Goal: Complete application form

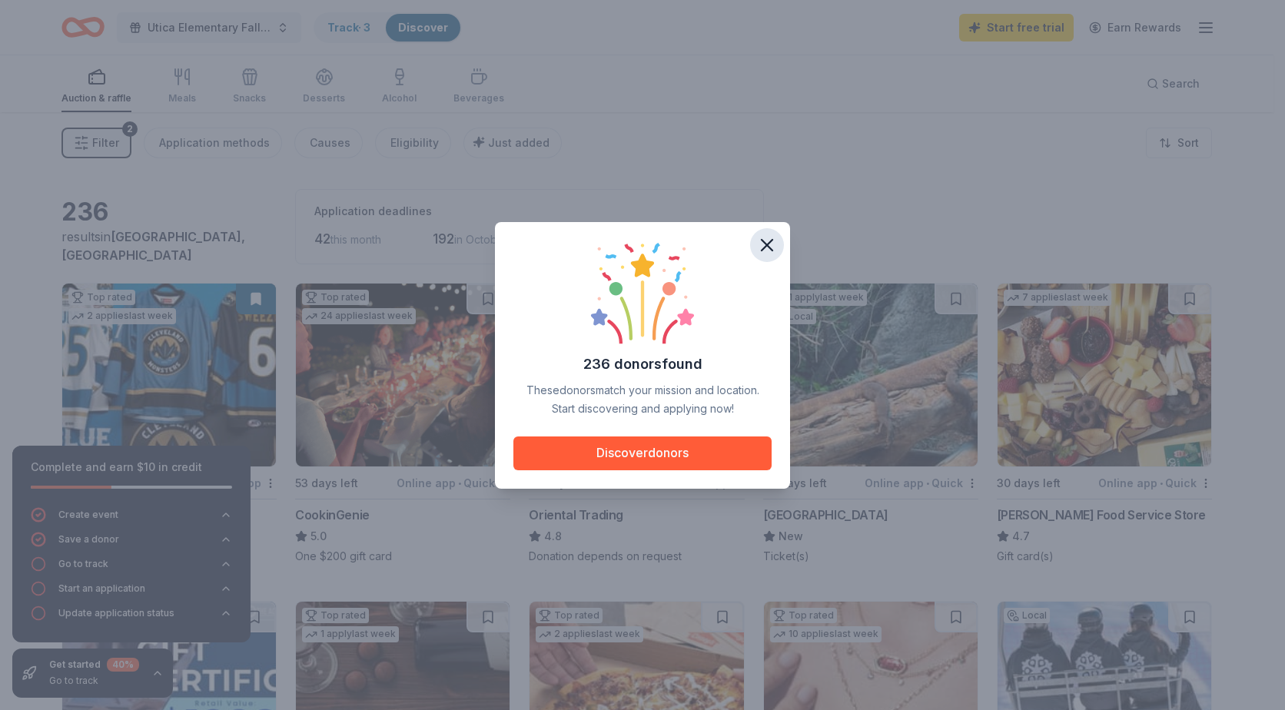
click at [772, 244] on icon "button" at bounding box center [767, 245] width 22 height 22
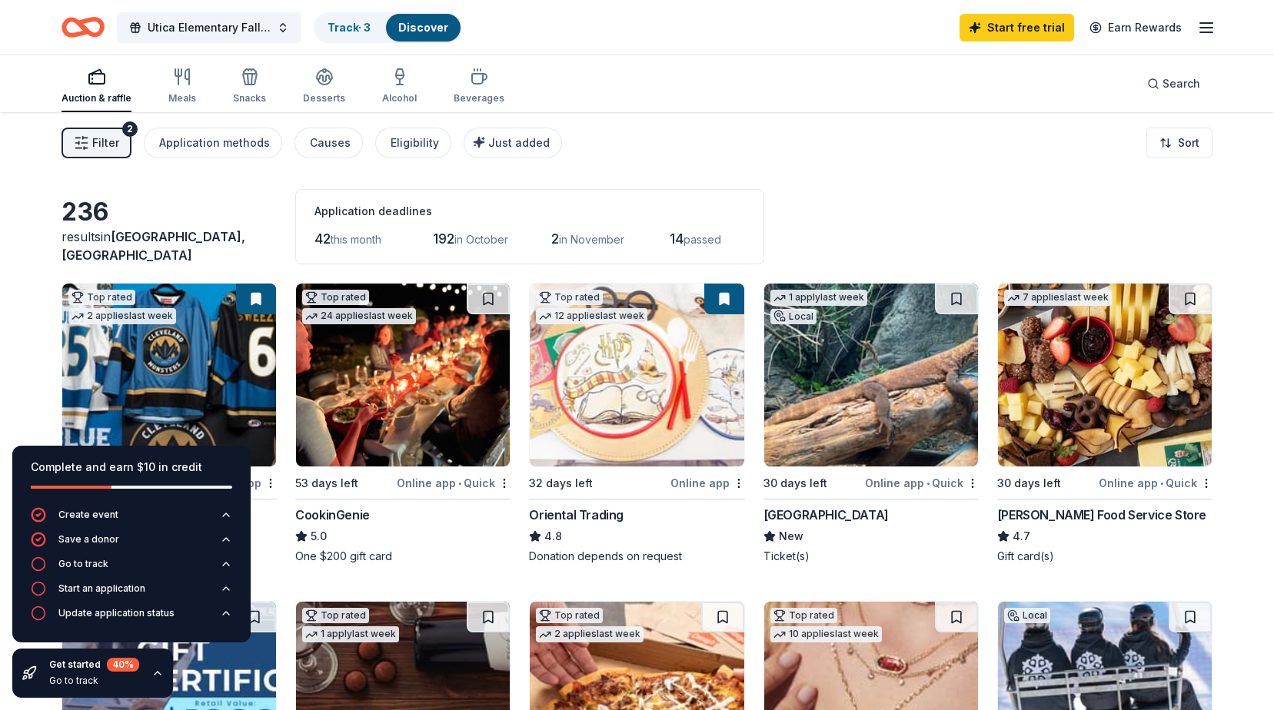
click at [167, 480] on div "Complete and earn $10 in credit" at bounding box center [131, 476] width 201 height 37
click at [98, 561] on div "Go to track" at bounding box center [83, 564] width 50 height 12
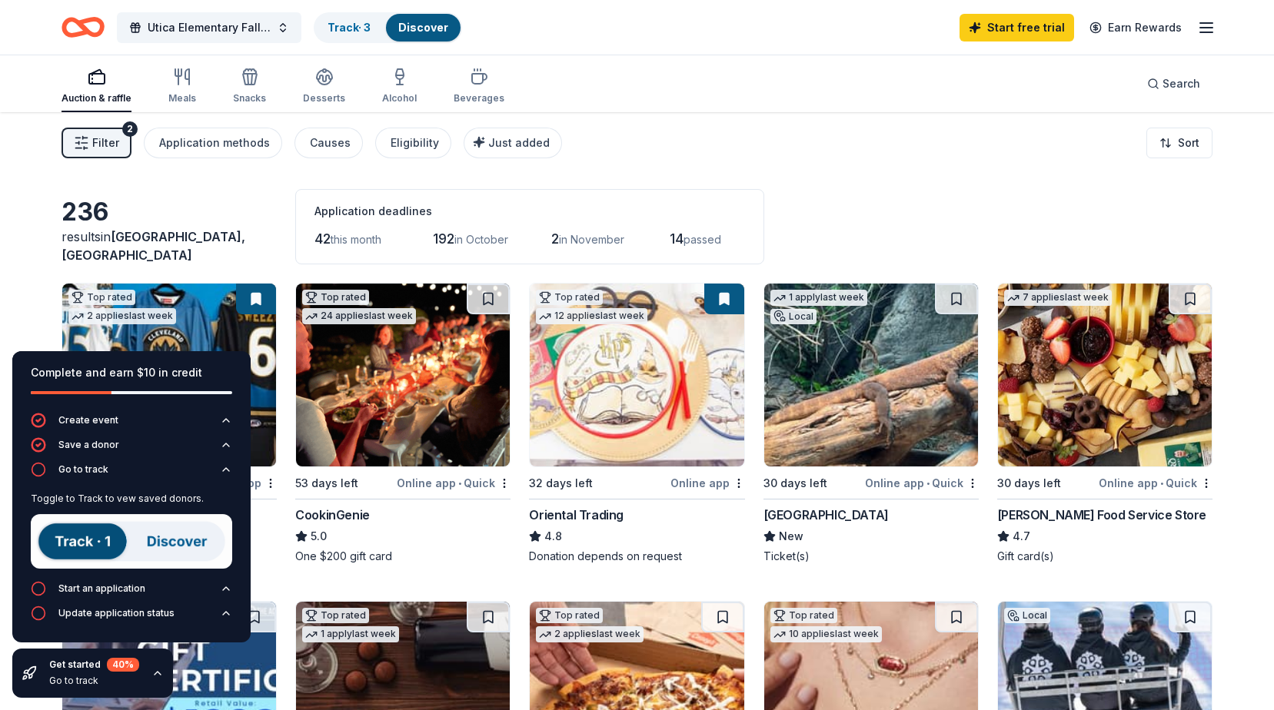
click at [145, 191] on div "236 results in [GEOGRAPHIC_DATA], [GEOGRAPHIC_DATA] Application deadlines 42 th…" at bounding box center [637, 226] width 1151 height 75
click at [224, 367] on div "Complete and earn $10 in credit" at bounding box center [131, 373] width 201 height 18
click at [264, 227] on div "236" at bounding box center [169, 212] width 215 height 31
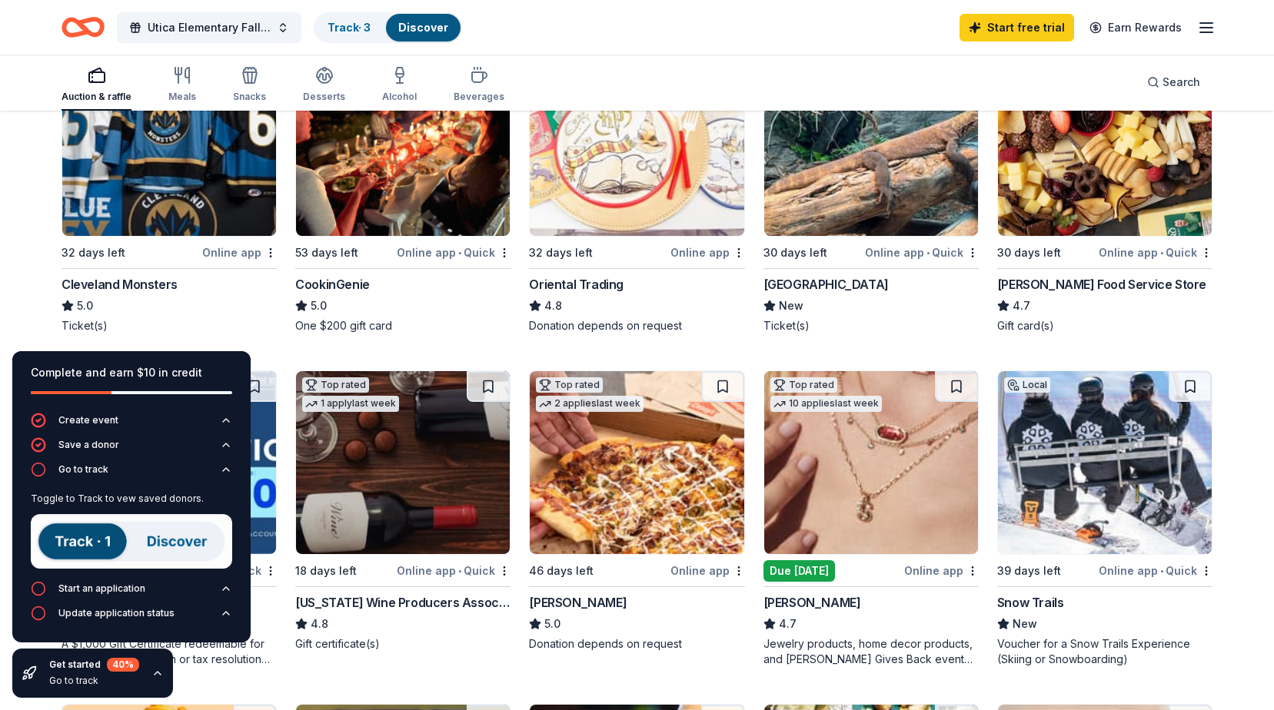
scroll to position [77, 0]
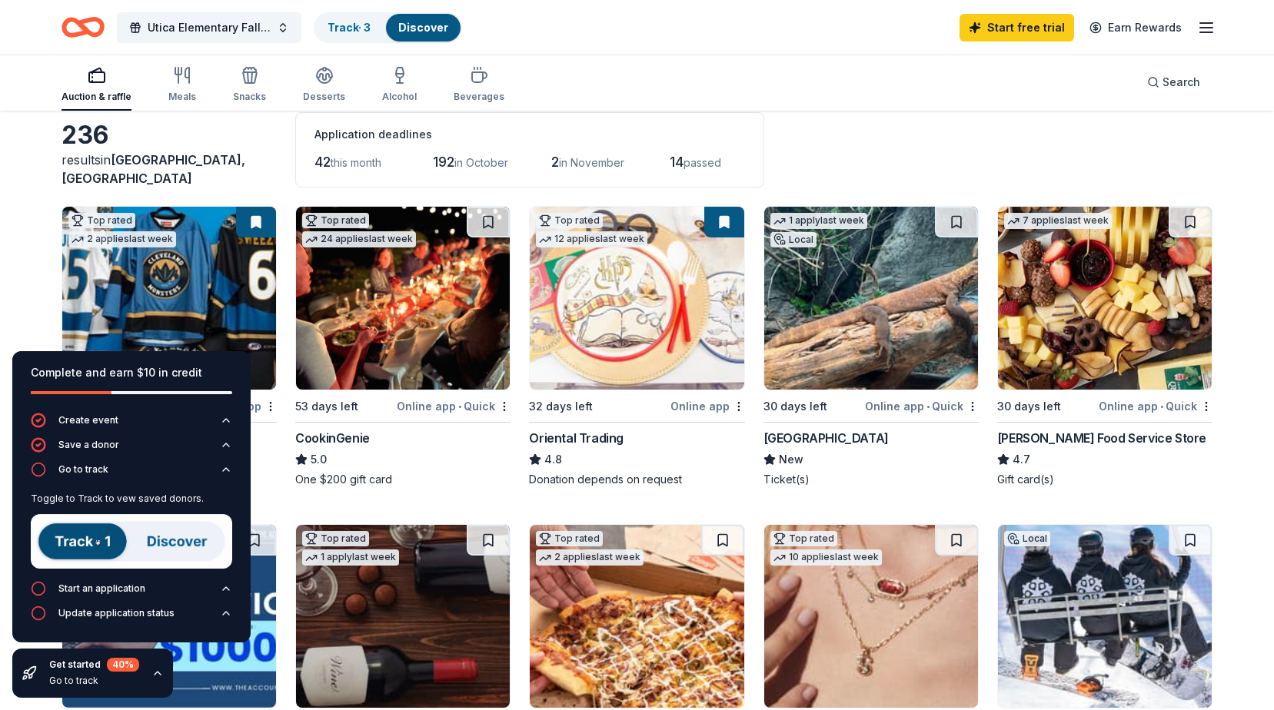
click at [154, 679] on icon "button" at bounding box center [157, 673] width 12 height 12
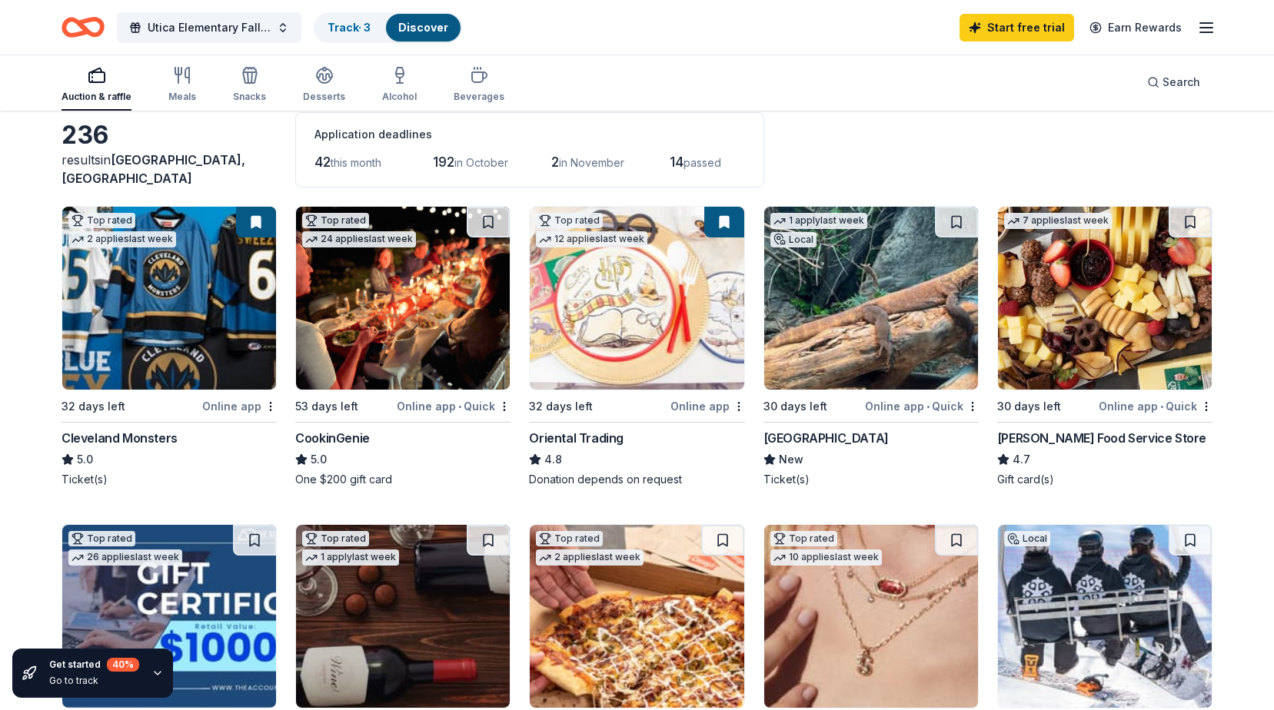
scroll to position [0, 0]
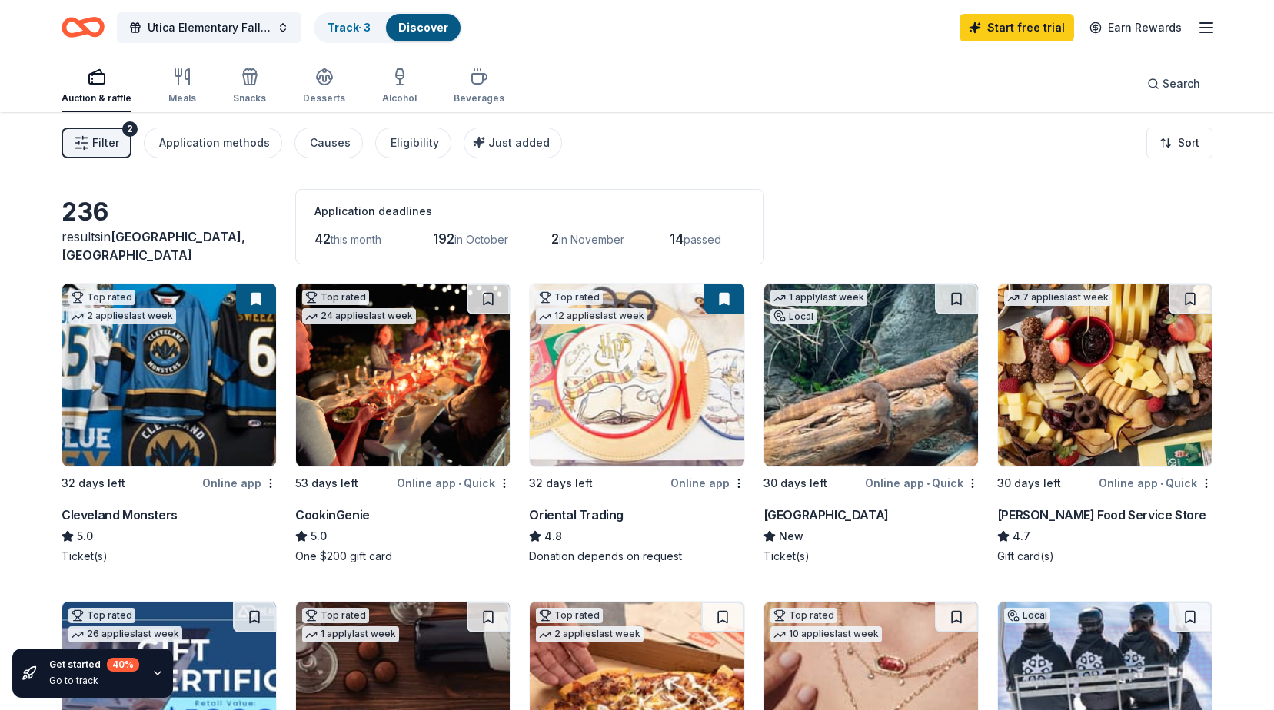
click at [113, 316] on div "2 applies last week" at bounding box center [122, 316] width 108 height 16
click at [115, 510] on div "Cleveland Monsters" at bounding box center [120, 515] width 116 height 18
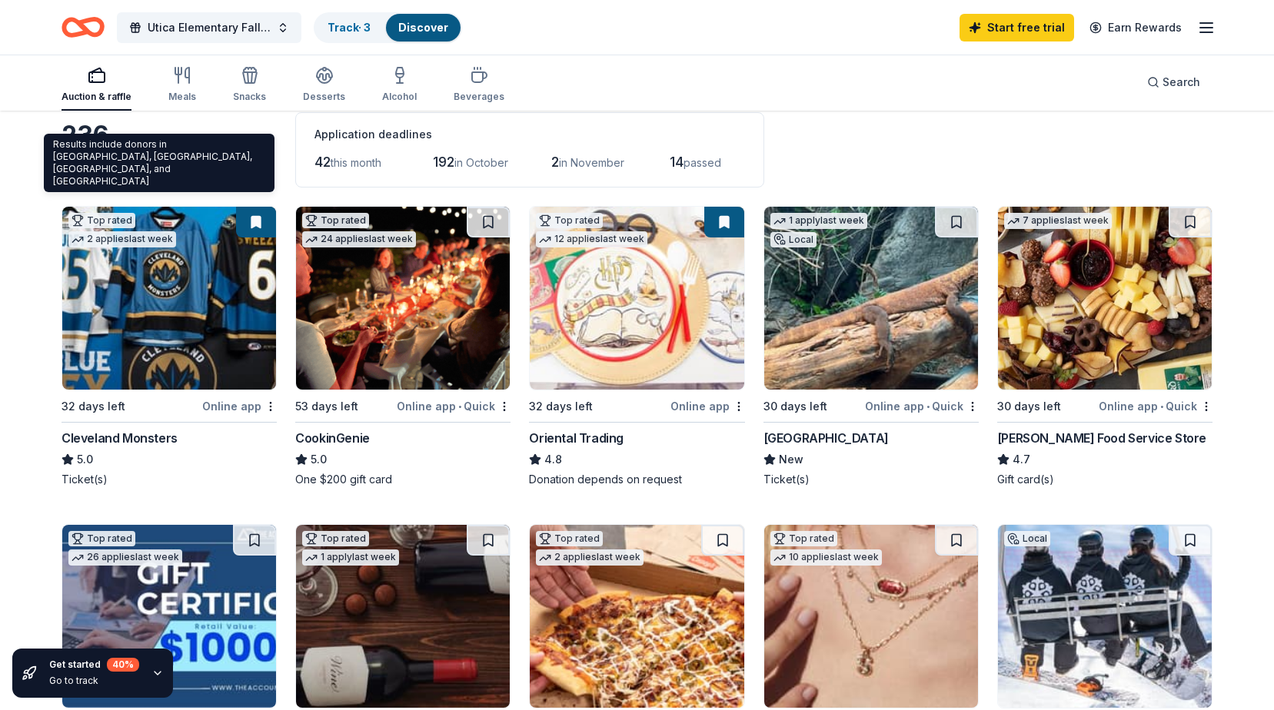
click at [176, 178] on span "[GEOGRAPHIC_DATA], [GEOGRAPHIC_DATA]" at bounding box center [154, 169] width 184 height 34
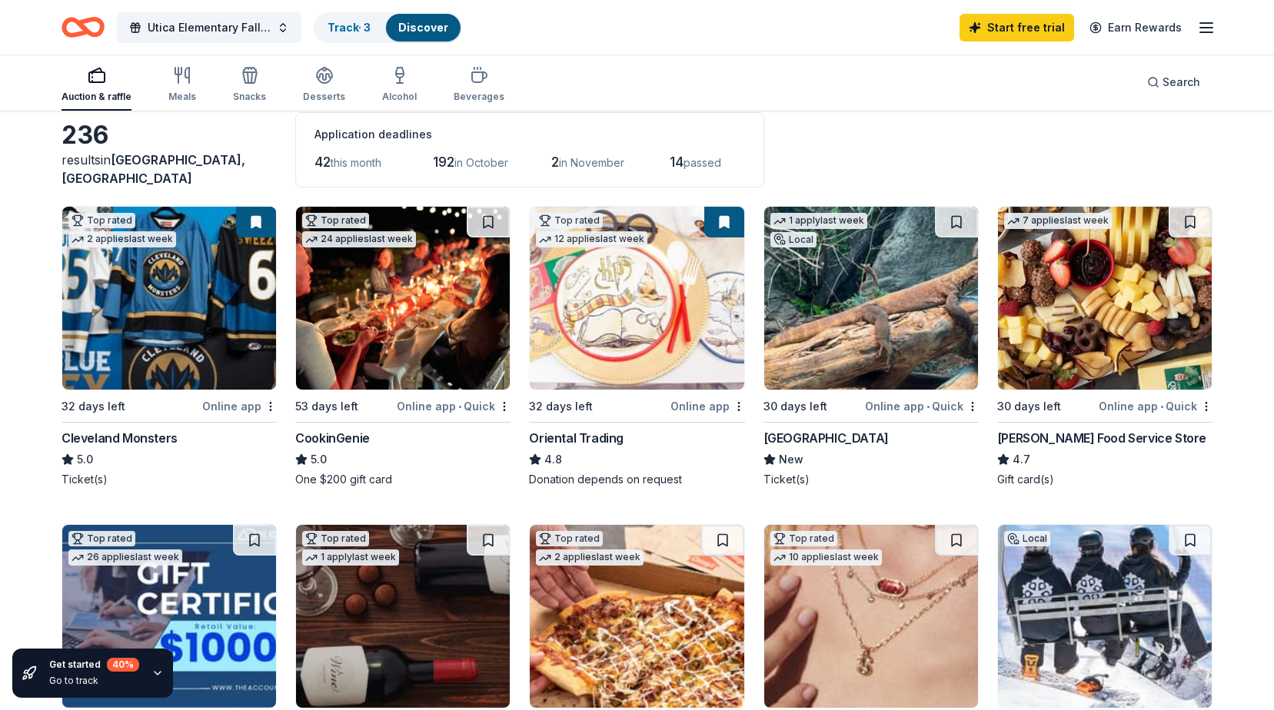
click at [370, 351] on img at bounding box center [403, 298] width 214 height 183
click at [347, 27] on link "Track · 3" at bounding box center [348, 27] width 43 height 13
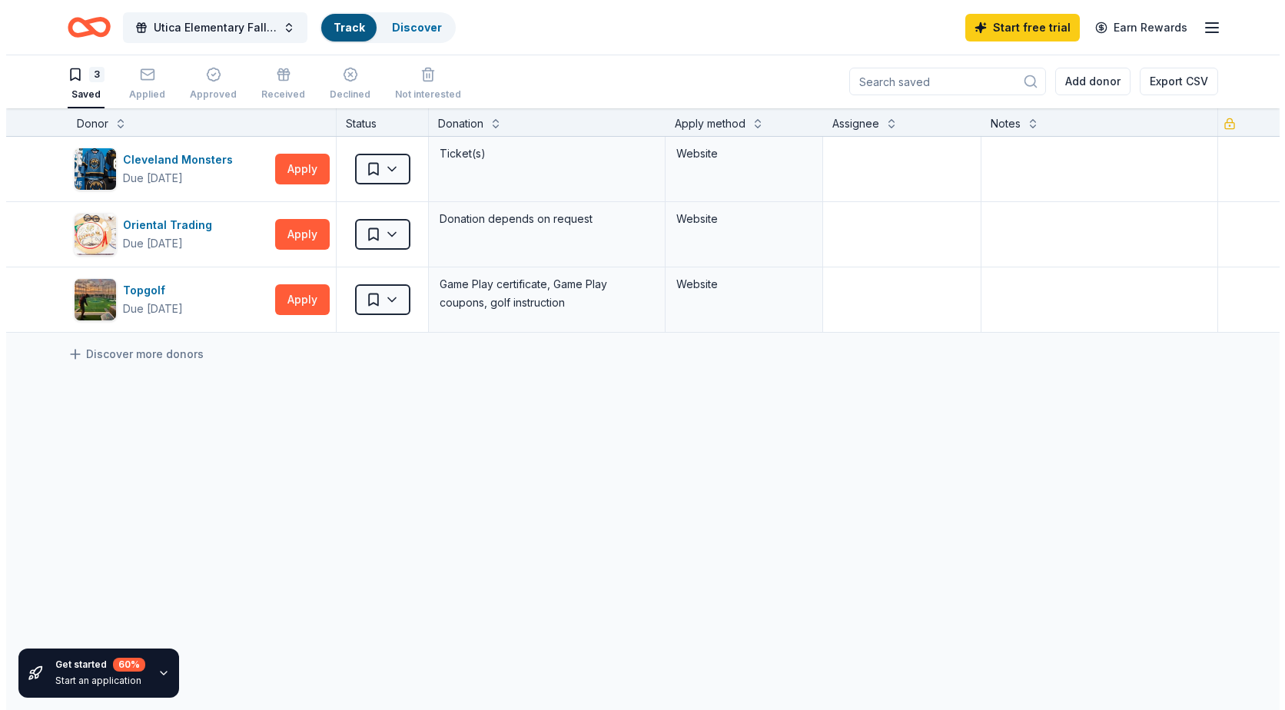
scroll to position [1, 0]
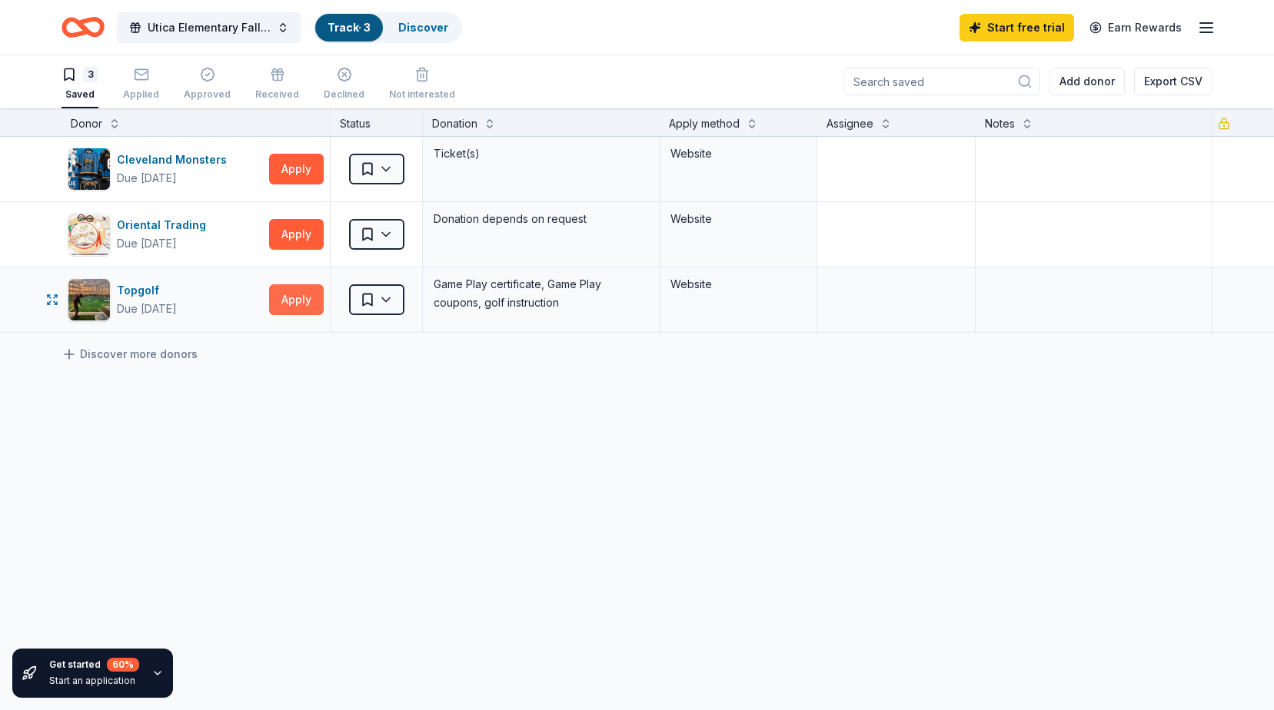
click at [291, 303] on button "Apply" at bounding box center [296, 299] width 55 height 31
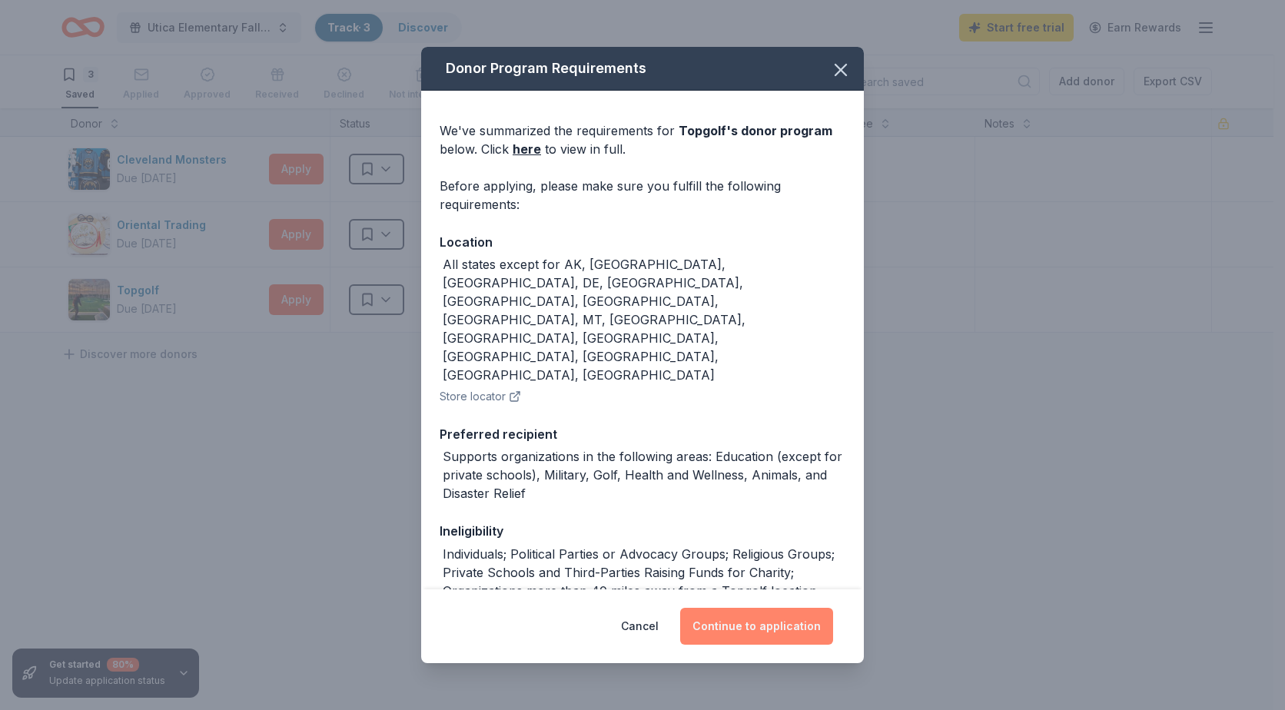
click at [719, 620] on button "Continue to application" at bounding box center [756, 626] width 153 height 37
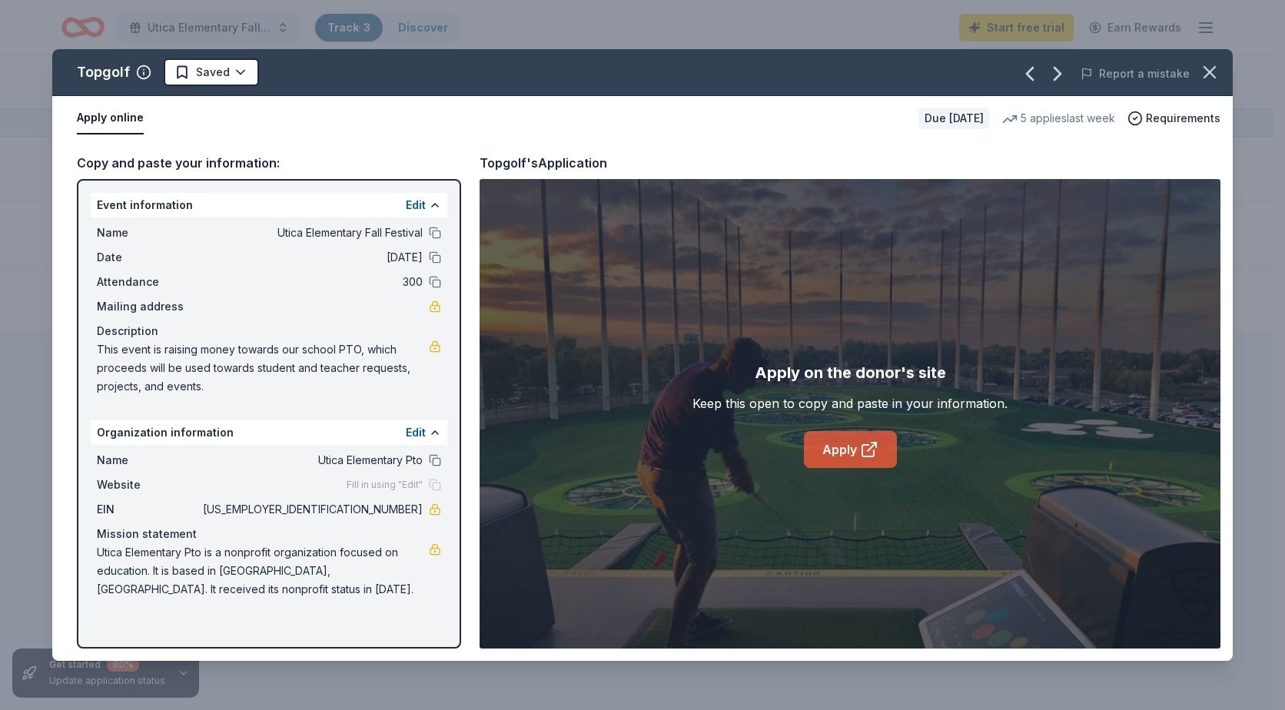
click at [849, 445] on link "Apply" at bounding box center [850, 449] width 93 height 37
drag, startPoint x: 364, startPoint y: 511, endPoint x: 417, endPoint y: 510, distance: 53.1
click at [417, 510] on span "[US_EMPLOYER_IDENTIFICATION_NUMBER]" at bounding box center [311, 509] width 223 height 18
click at [418, 510] on span "[US_EMPLOYER_IDENTIFICATION_NUMBER]" at bounding box center [311, 509] width 223 height 18
click at [368, 510] on span "[US_EMPLOYER_IDENTIFICATION_NUMBER]" at bounding box center [311, 509] width 223 height 18
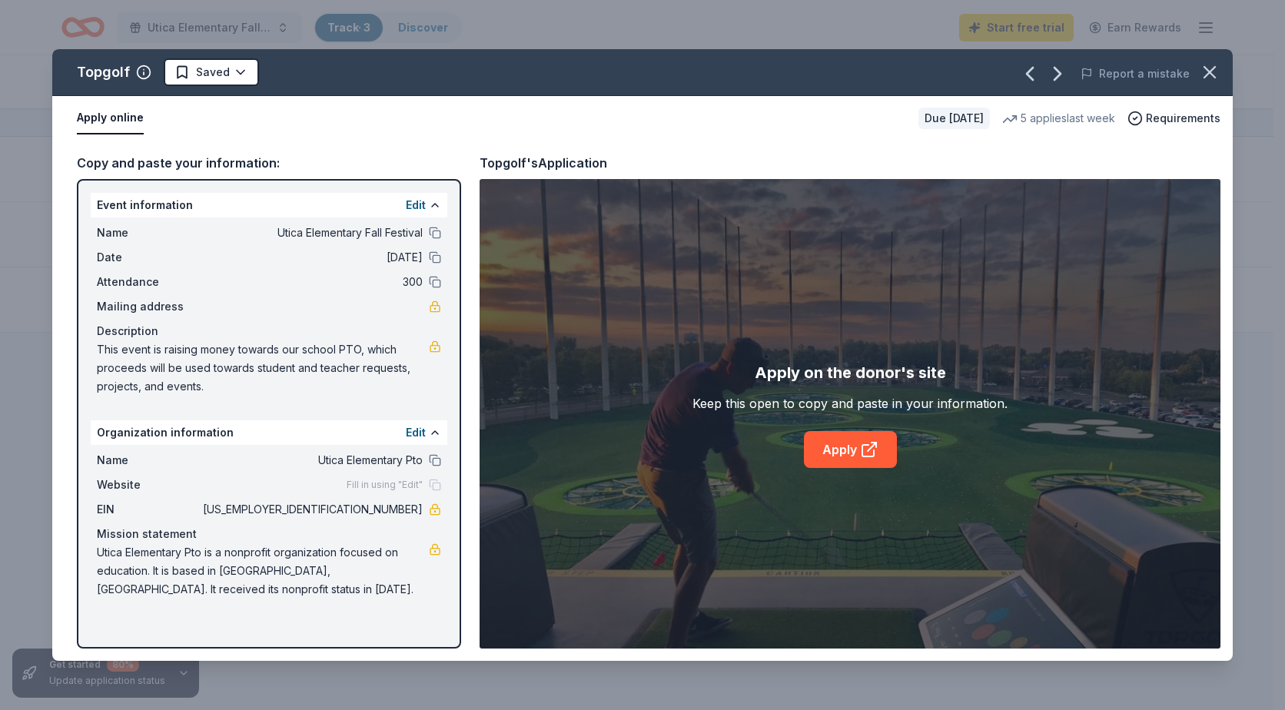
drag, startPoint x: 329, startPoint y: 506, endPoint x: 421, endPoint y: 505, distance: 92.3
click at [421, 505] on span "[US_EMPLOYER_IDENTIFICATION_NUMBER]" at bounding box center [311, 509] width 223 height 18
click at [419, 431] on button "Edit" at bounding box center [416, 433] width 20 height 18
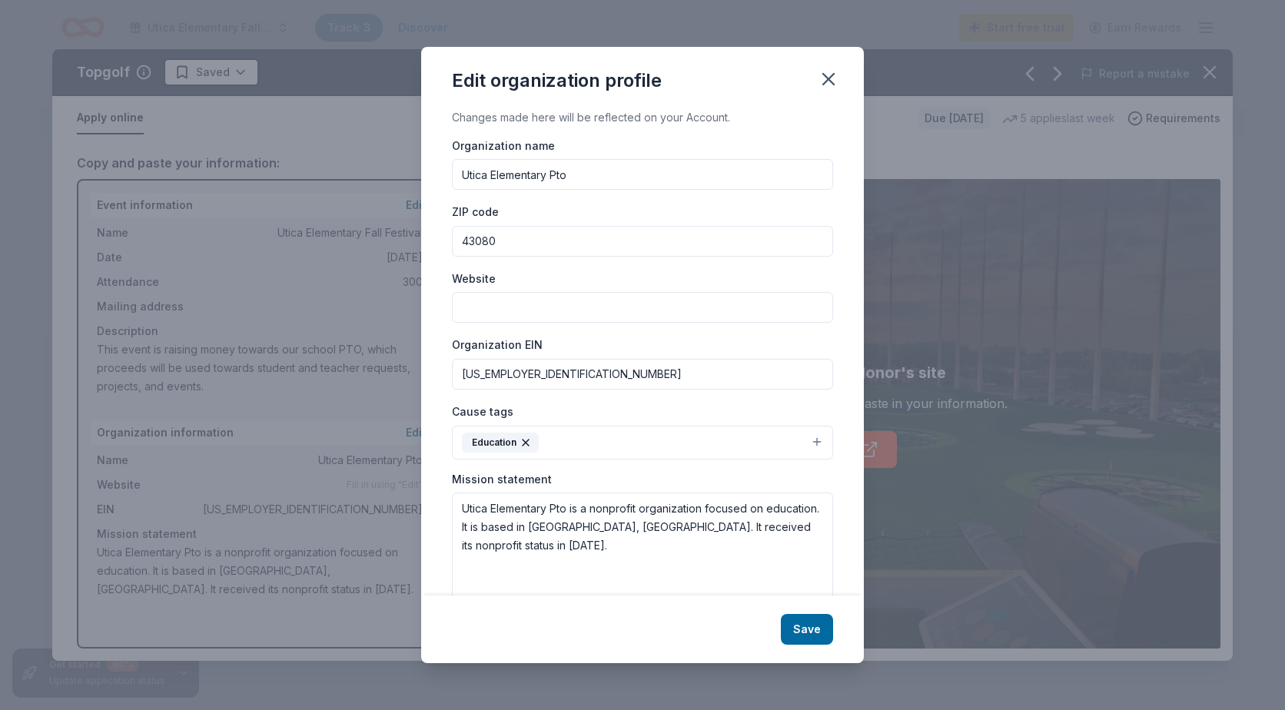
drag, startPoint x: 538, startPoint y: 373, endPoint x: 452, endPoint y: 372, distance: 86.1
click at [423, 374] on div "Changes made here will be reflected on your Account. Organization name Utica El…" at bounding box center [642, 352] width 443 height 488
click at [592, 547] on textarea "Utica Elementary Pto is a nonprofit organization focused on education. It is ba…" at bounding box center [642, 546] width 381 height 106
drag, startPoint x: 497, startPoint y: 548, endPoint x: 451, endPoint y: 499, distance: 66.9
click at [451, 499] on div "Changes made here will be reflected on your Account. Organization name Utica El…" at bounding box center [642, 352] width 443 height 488
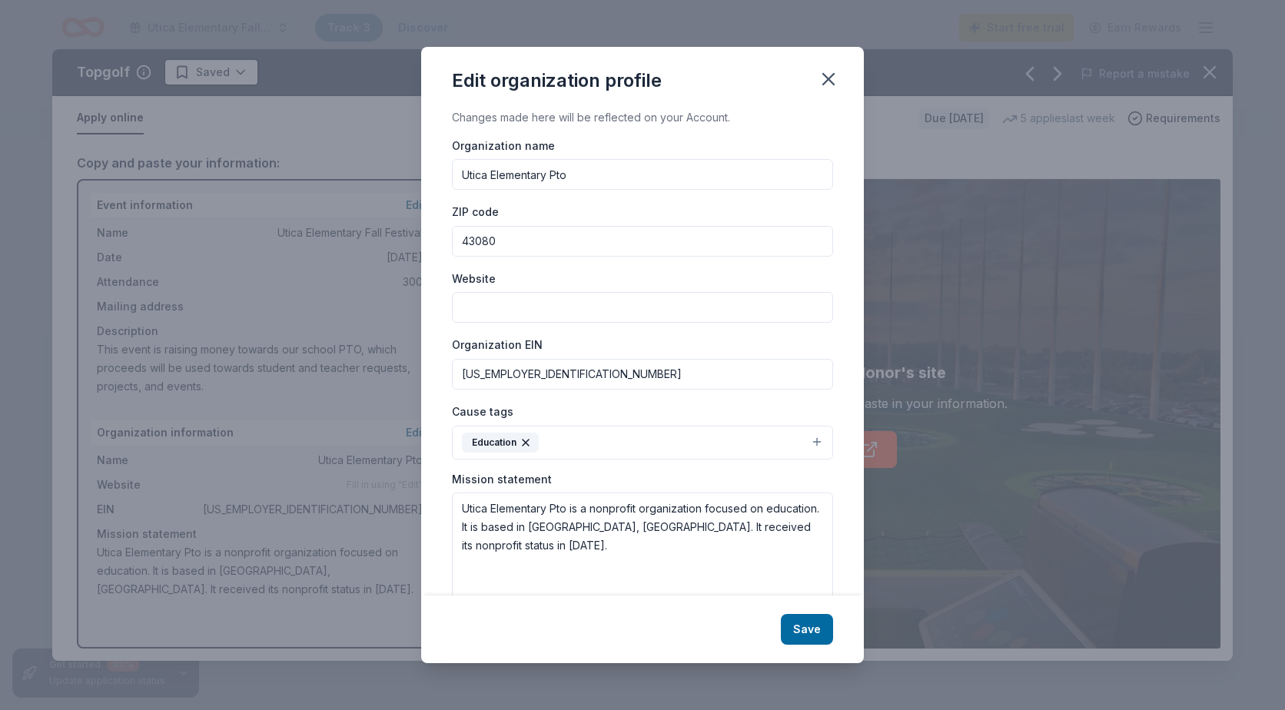
click at [829, 86] on icon "button" at bounding box center [829, 79] width 22 height 22
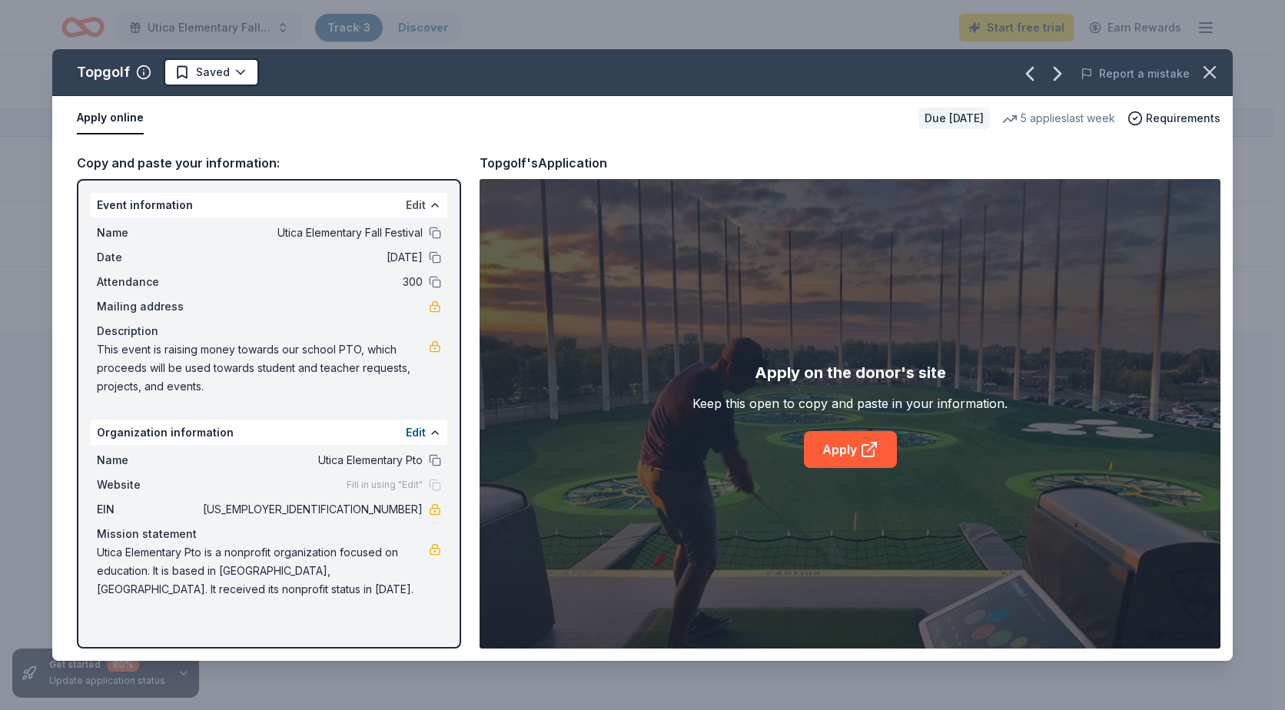
click at [411, 204] on button "Edit" at bounding box center [416, 205] width 20 height 18
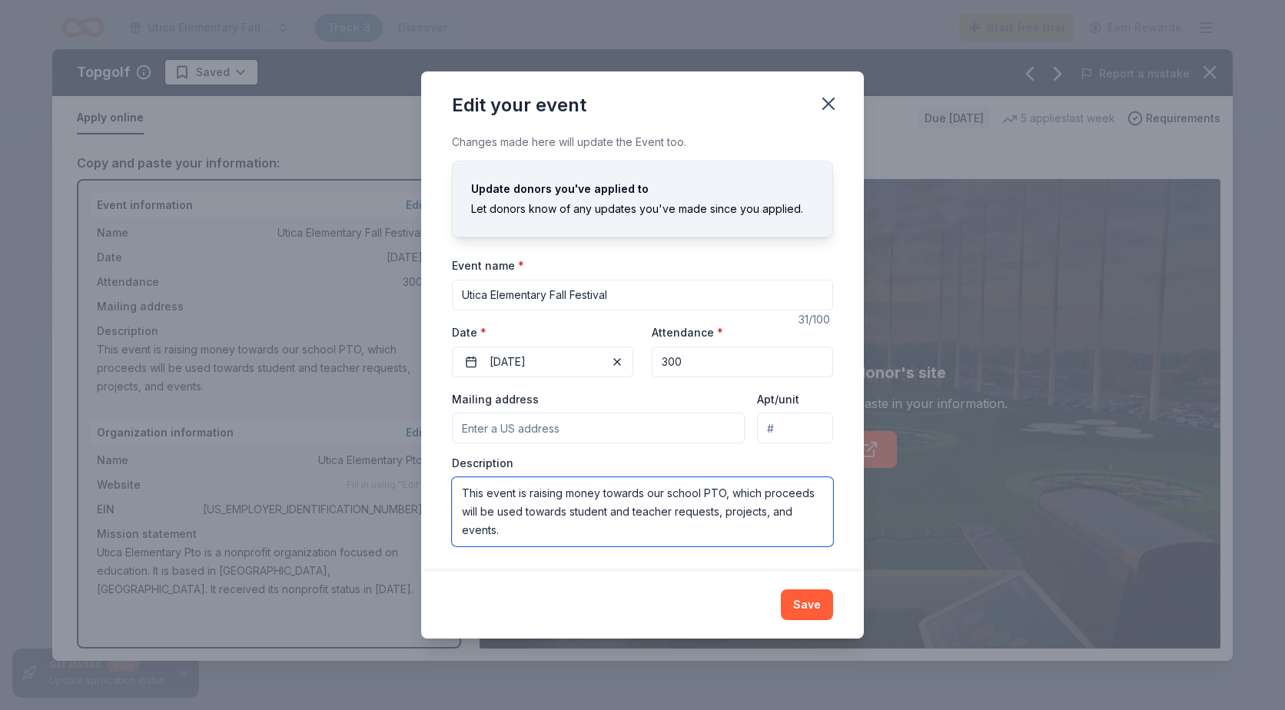
drag, startPoint x: 461, startPoint y: 496, endPoint x: 710, endPoint y: 513, distance: 249.7
click at [812, 698] on div "Edit your event Changes made here will update the Event too. Update donors you'…" at bounding box center [642, 355] width 1285 height 710
click at [693, 499] on textarea "This event is raising money towards our school PTO, which proceeds will be used…" at bounding box center [642, 511] width 381 height 69
drag, startPoint x: 524, startPoint y: 520, endPoint x: 429, endPoint y: 434, distance: 128.5
click at [429, 434] on div "Changes made here will update the Event too. Update donors you've applied to Le…" at bounding box center [642, 351] width 443 height 437
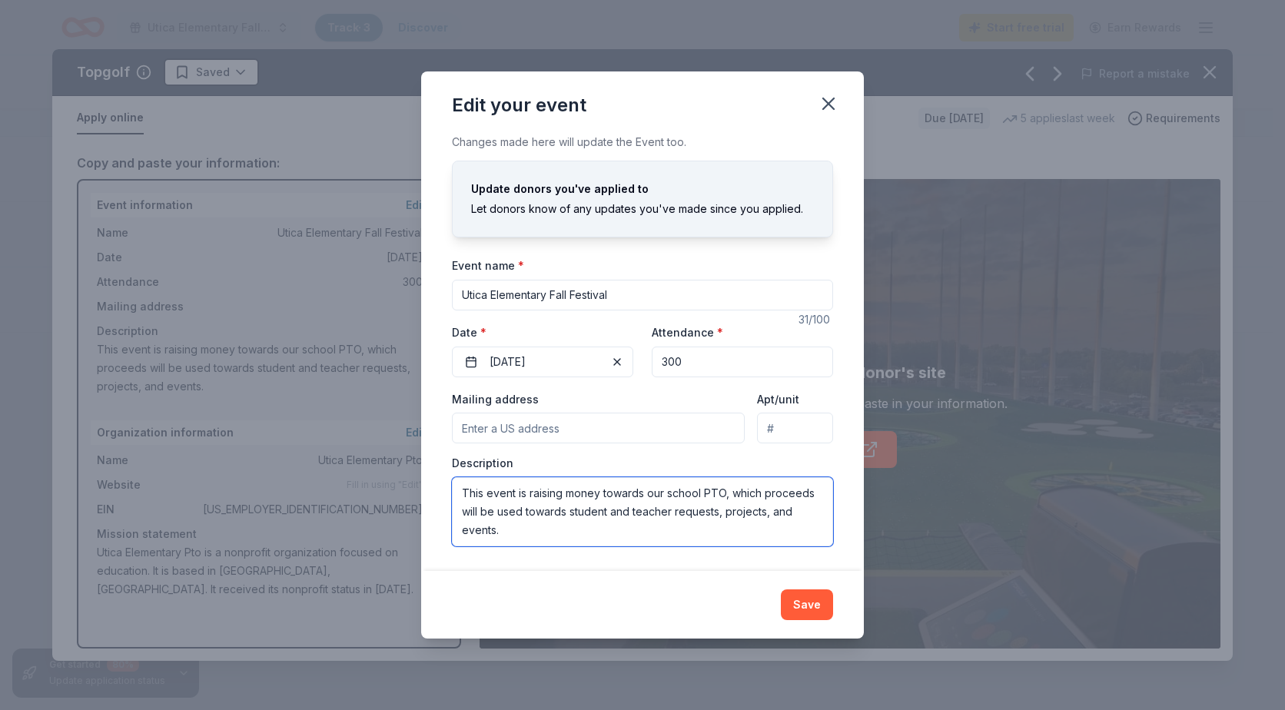
click at [473, 508] on textarea "This event is raising money towards our school PTO, which proceeds will be used…" at bounding box center [642, 511] width 381 height 69
drag, startPoint x: 460, startPoint y: 492, endPoint x: 690, endPoint y: 547, distance: 236.3
click at [706, 647] on div "Edit your event Changes made here will update the Event too. Update donors you'…" at bounding box center [642, 355] width 1285 height 710
drag, startPoint x: 667, startPoint y: 497, endPoint x: 570, endPoint y: 510, distance: 96.9
click at [570, 510] on textarea "This event is raising money towards our school PTO, which proceeds will be used…" at bounding box center [642, 511] width 381 height 69
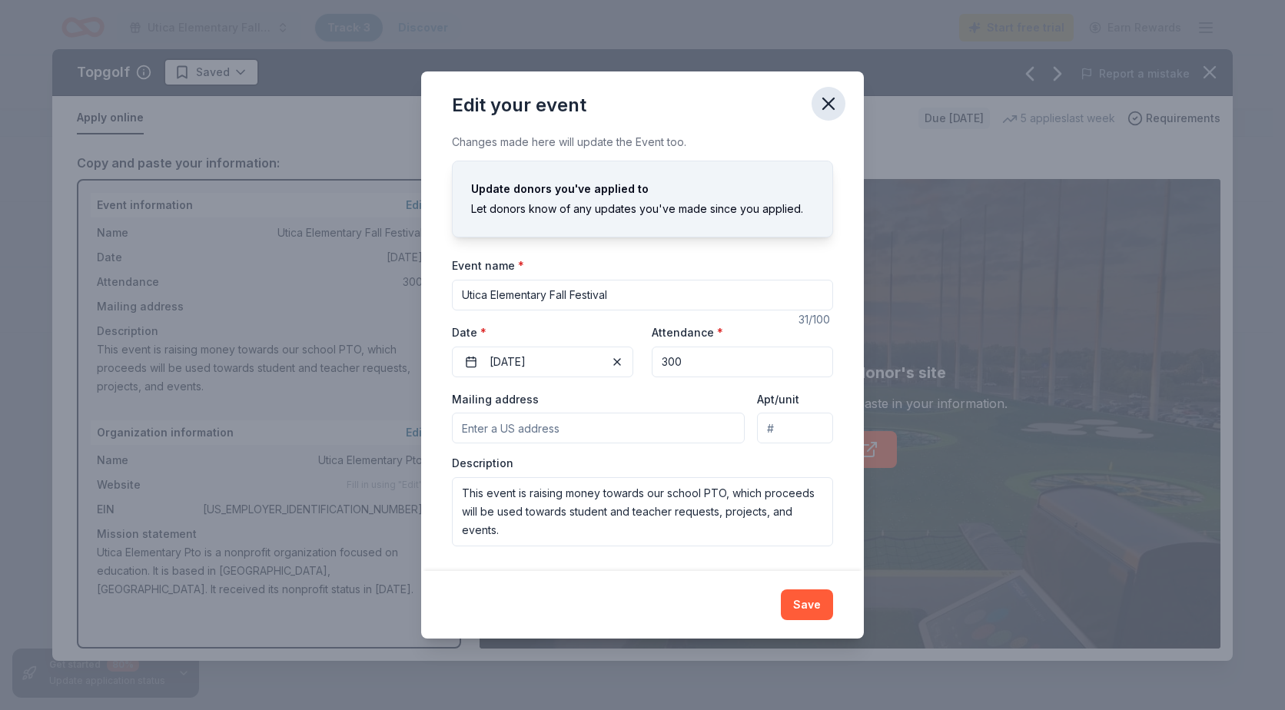
click at [831, 114] on icon "button" at bounding box center [829, 104] width 22 height 22
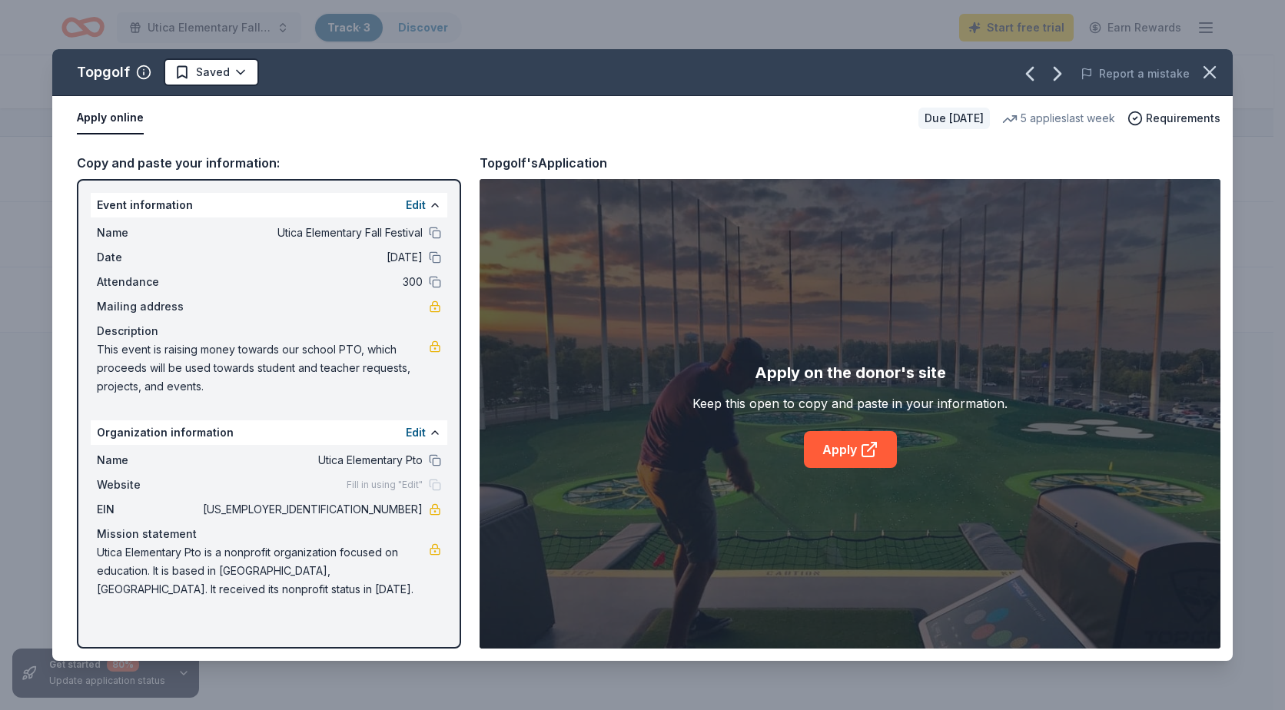
click at [178, 354] on span "This event is raising money towards our school PTO, which proceeds will be used…" at bounding box center [263, 368] width 332 height 55
click at [165, 360] on span "This event is raising money towards our school PTO, which proceeds will be used…" at bounding box center [263, 368] width 332 height 55
click at [419, 207] on button "Edit" at bounding box center [416, 205] width 20 height 18
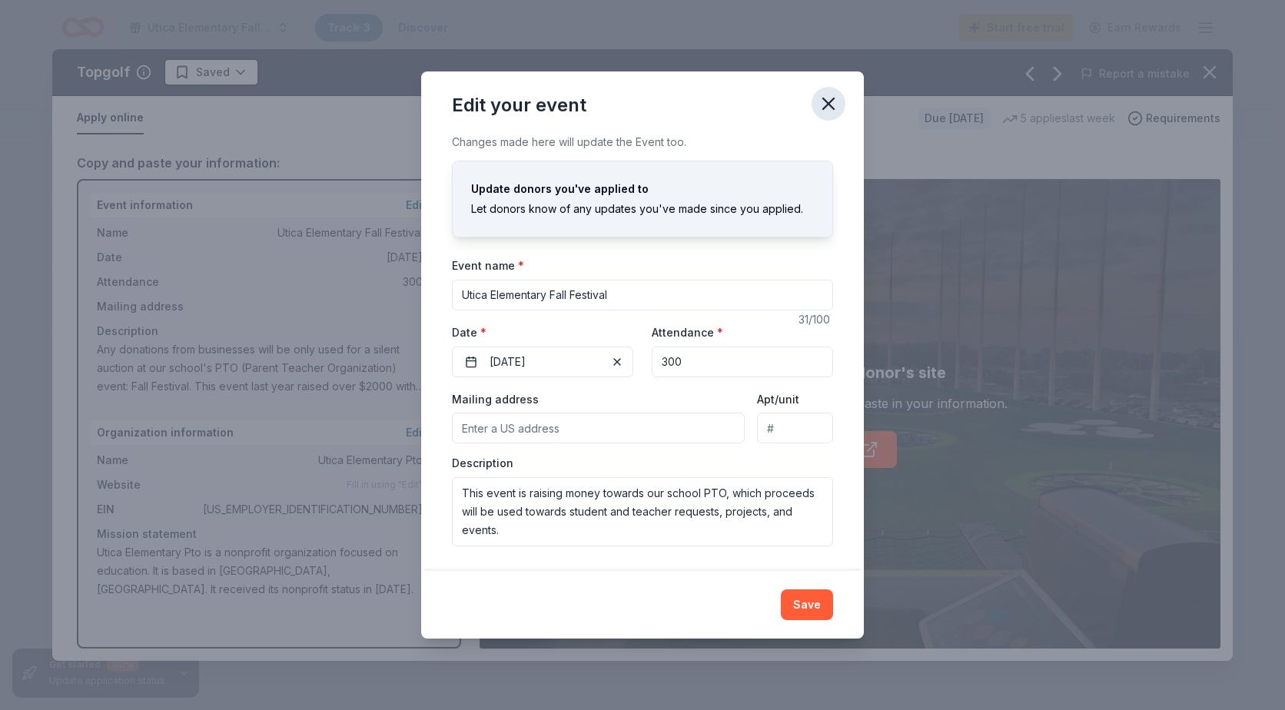
click at [830, 105] on icon "button" at bounding box center [828, 103] width 11 height 11
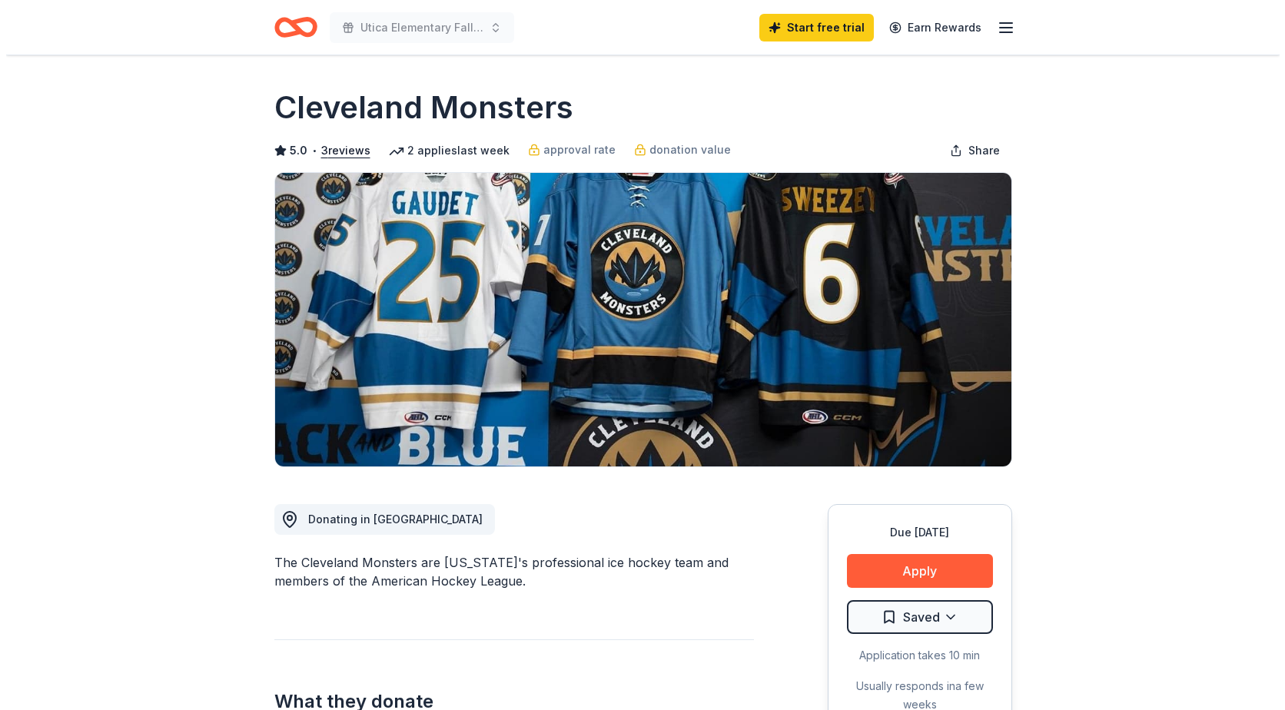
scroll to position [231, 0]
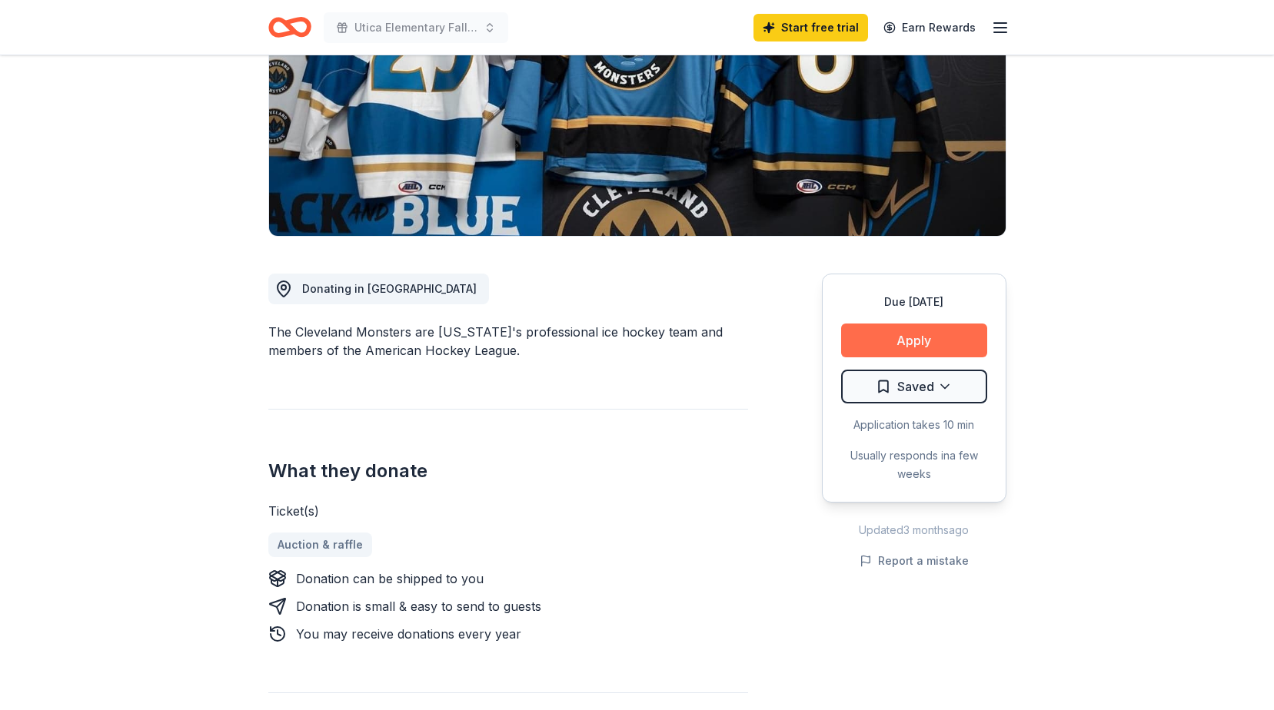
click at [910, 347] on button "Apply" at bounding box center [914, 341] width 146 height 34
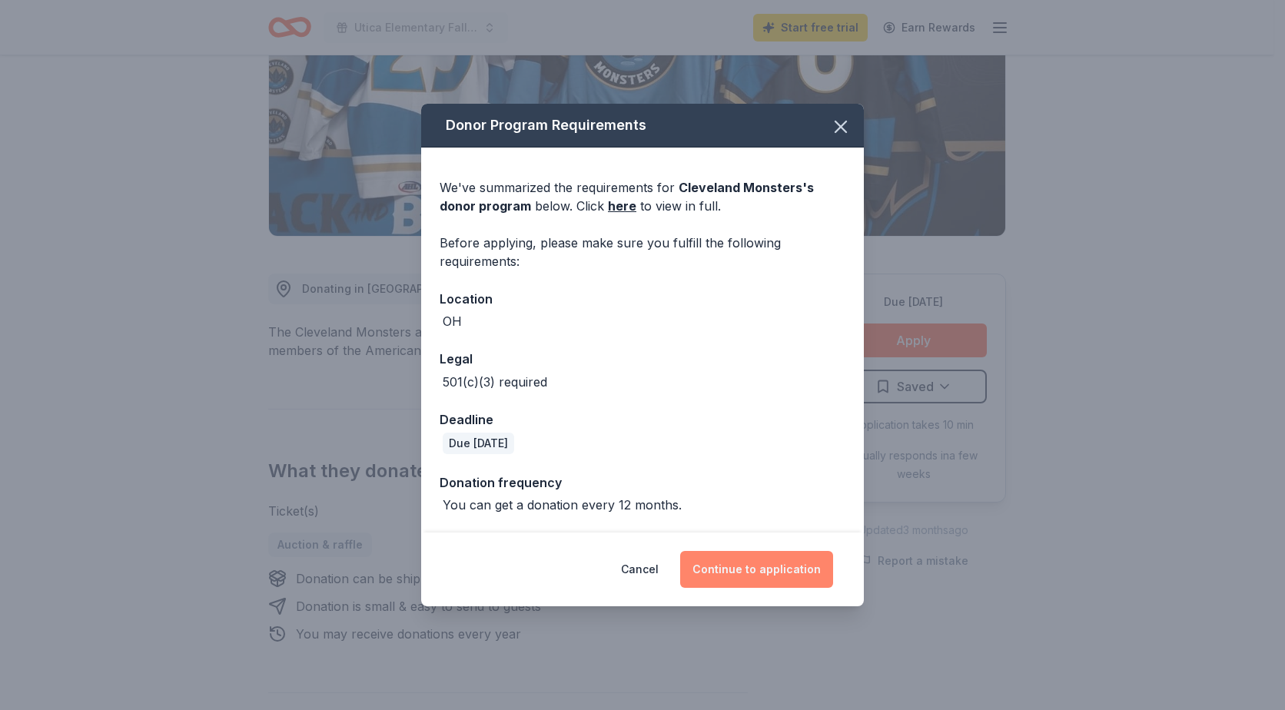
click at [765, 567] on button "Continue to application" at bounding box center [756, 569] width 153 height 37
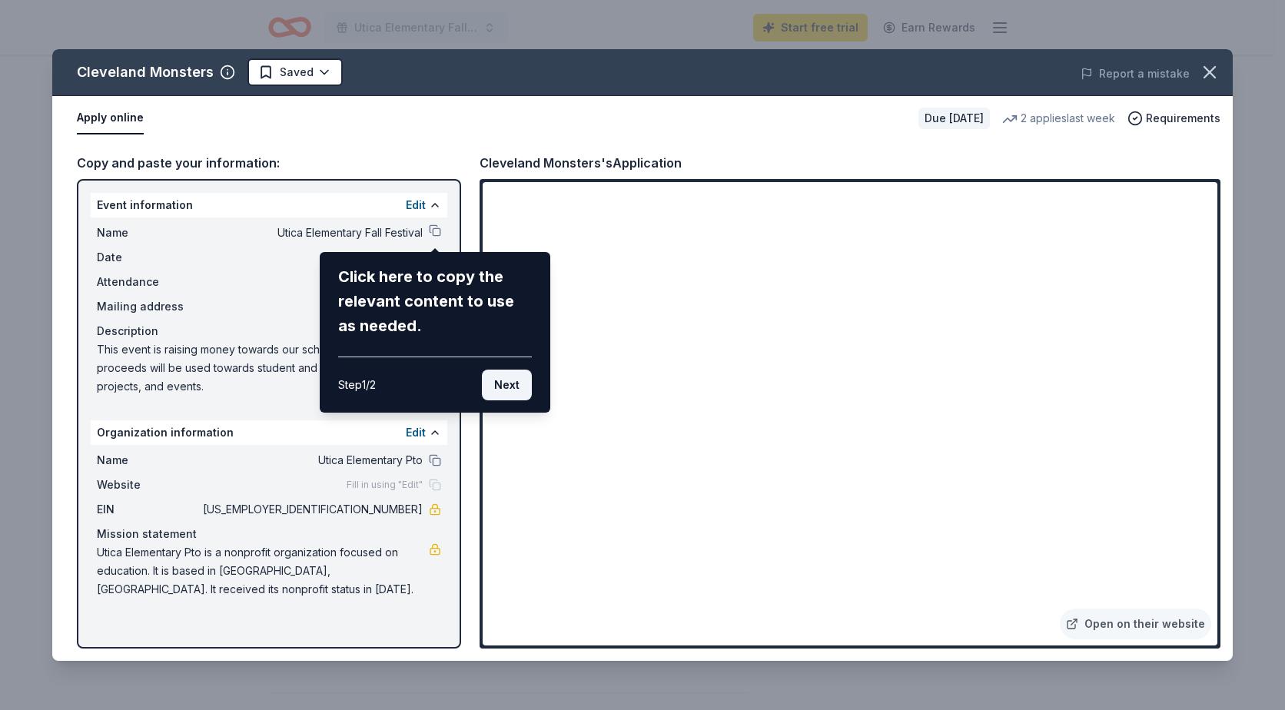
click at [504, 384] on button "Next" at bounding box center [507, 385] width 50 height 31
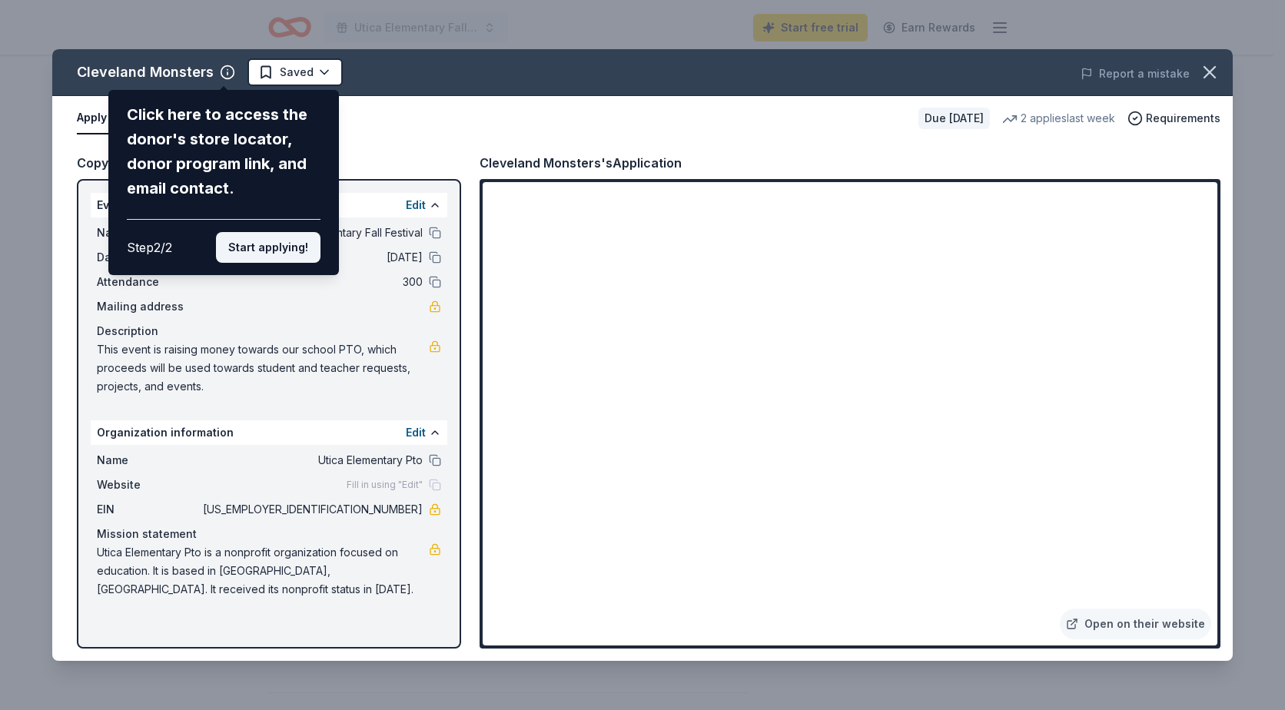
click at [263, 250] on button "Start applying!" at bounding box center [268, 247] width 105 height 31
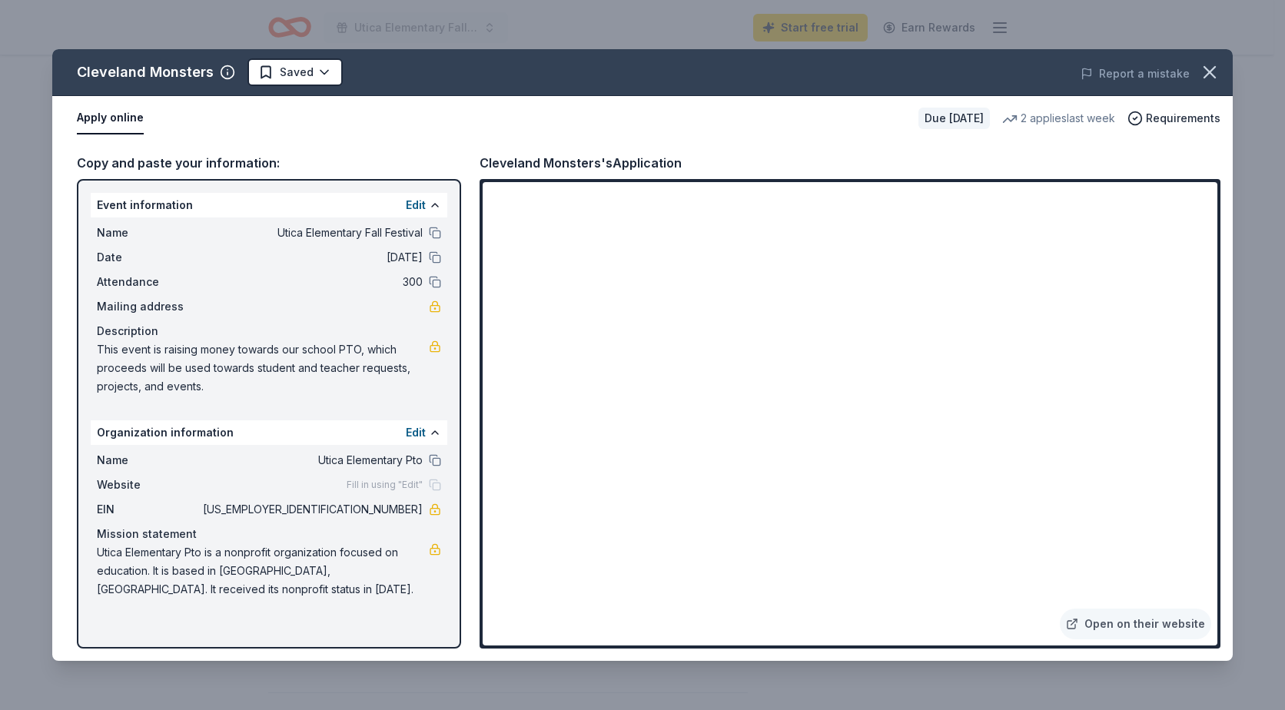
click at [270, 264] on span "11/07/25" at bounding box center [311, 257] width 223 height 18
drag, startPoint x: 363, startPoint y: 511, endPoint x: 431, endPoint y: 507, distance: 68.5
click at [424, 511] on div "EIN 81-0827515" at bounding box center [269, 509] width 344 height 18
click at [421, 431] on button "Edit" at bounding box center [416, 433] width 20 height 18
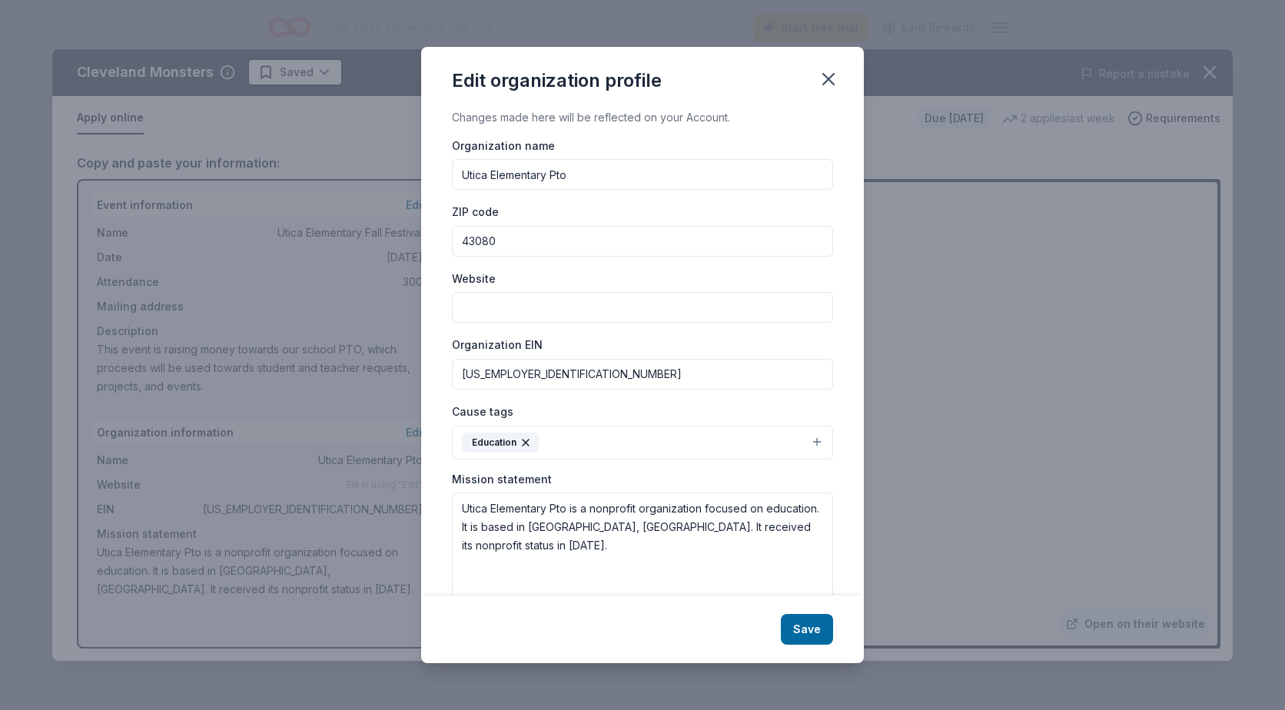
drag, startPoint x: 517, startPoint y: 375, endPoint x: 435, endPoint y: 377, distance: 82.3
click at [435, 377] on div "Changes made here will be reflected on your Account. Organization name Utica El…" at bounding box center [642, 352] width 443 height 488
click at [985, 313] on div "Edit organization profile Changes made here will be reflected on your Account. …" at bounding box center [642, 355] width 1285 height 710
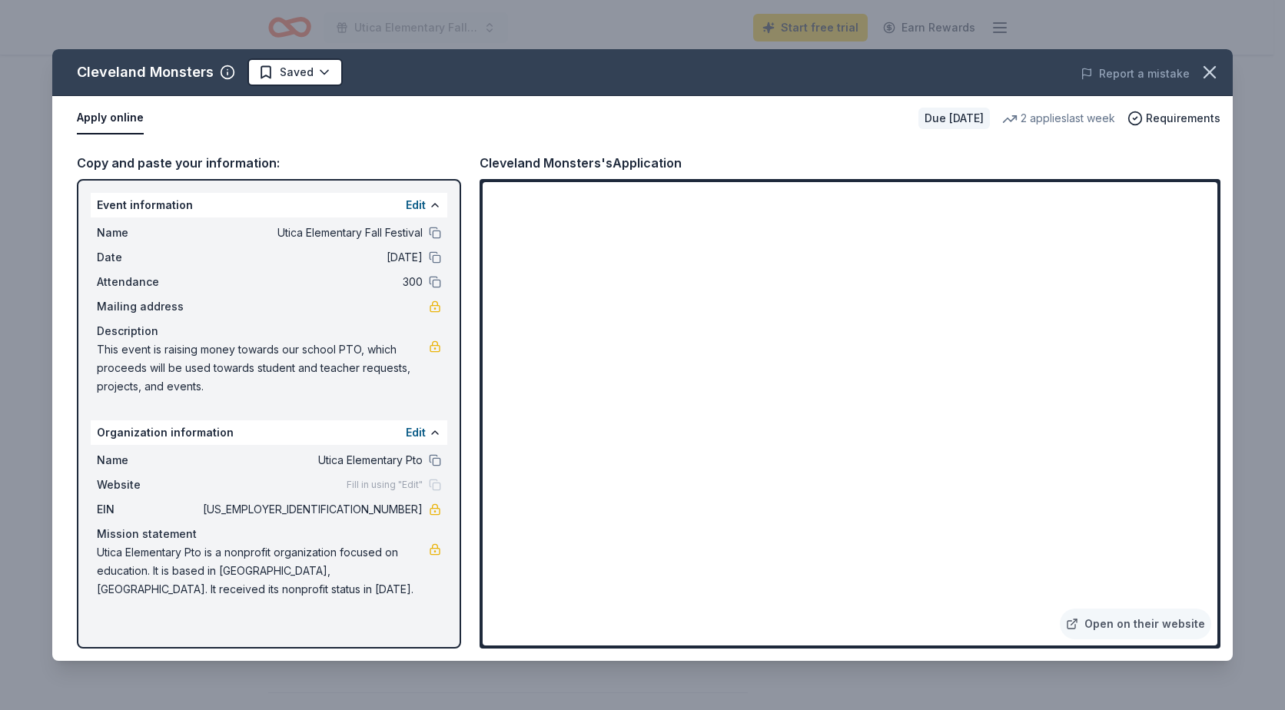
click at [116, 344] on span "This event is raising money towards our school PTO, which proceeds will be used…" at bounding box center [263, 368] width 332 height 55
click at [98, 344] on span "This event is raising money towards our school PTO, which proceeds will be used…" at bounding box center [263, 368] width 332 height 55
click at [178, 387] on span "This event is raising money towards our school PTO, which proceeds will be used…" at bounding box center [263, 368] width 332 height 55
click at [318, 349] on span "This event is raising money towards our school PTO, which proceeds will be used…" at bounding box center [263, 368] width 332 height 55
click at [411, 199] on button "Edit" at bounding box center [416, 205] width 20 height 18
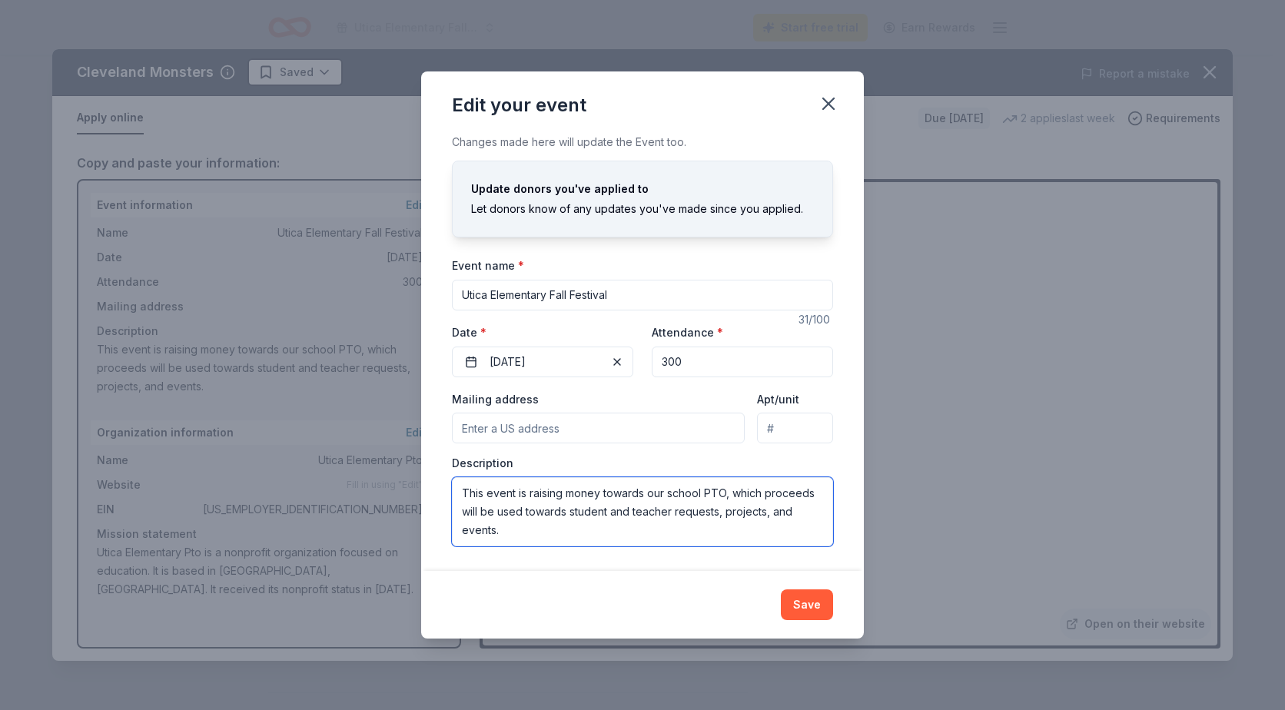
drag, startPoint x: 482, startPoint y: 510, endPoint x: 555, endPoint y: 547, distance: 82.2
click at [555, 547] on div "Changes made here will update the Event too. Update donors you've applied to Le…" at bounding box center [642, 351] width 443 height 437
paste textarea "Any donations from the Bengals will be only used for a silent auction at our sc…"
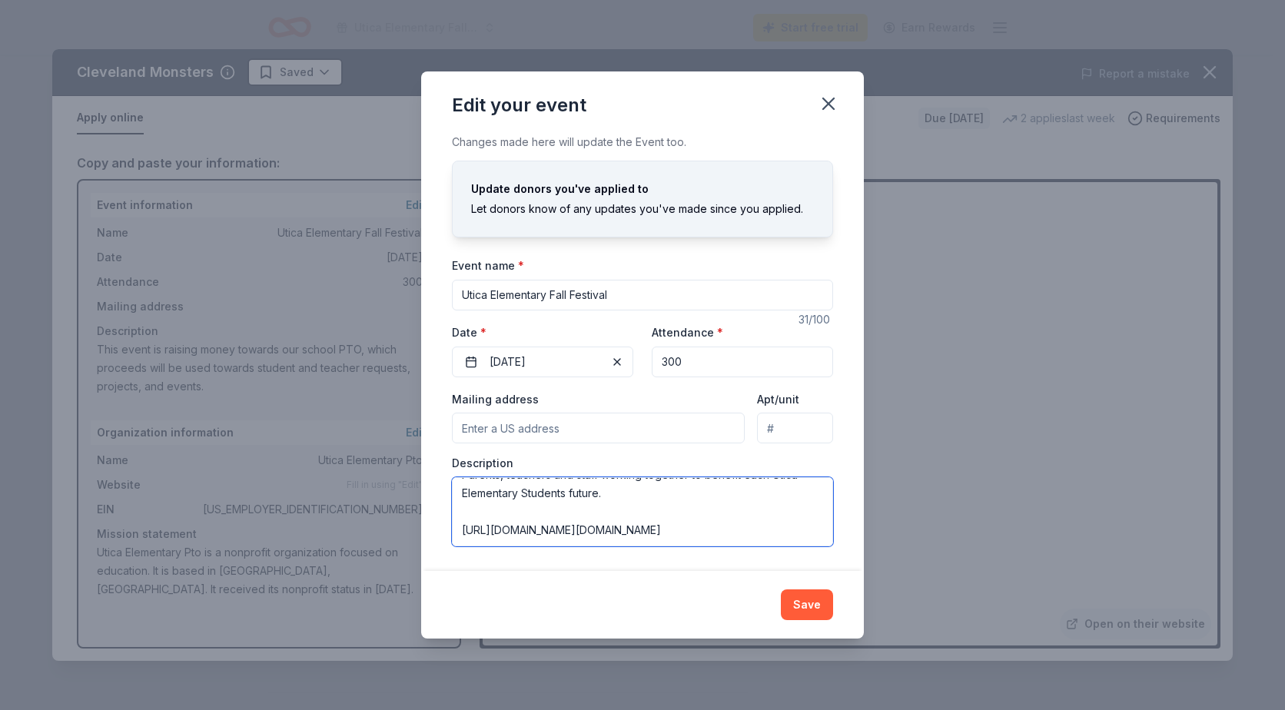
scroll to position [0, 0]
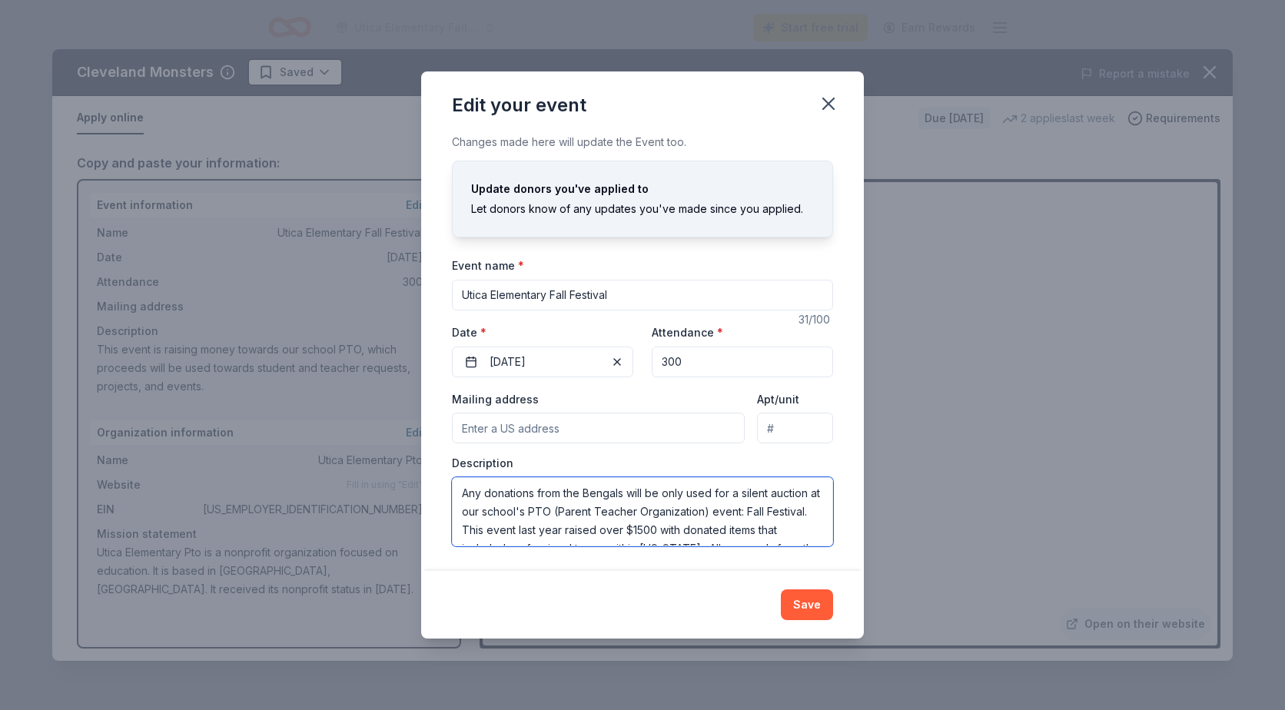
drag, startPoint x: 585, startPoint y: 493, endPoint x: 626, endPoint y: 494, distance: 40.8
click at [626, 494] on textarea "Any donations from the Bengals will be only used for a silent auction at our sc…" at bounding box center [642, 511] width 381 height 69
drag, startPoint x: 699, startPoint y: 500, endPoint x: 707, endPoint y: 500, distance: 8.5
click at [707, 500] on textarea "Any donations from the Monsters will be only used for a silent auction at our s…" at bounding box center [642, 511] width 381 height 69
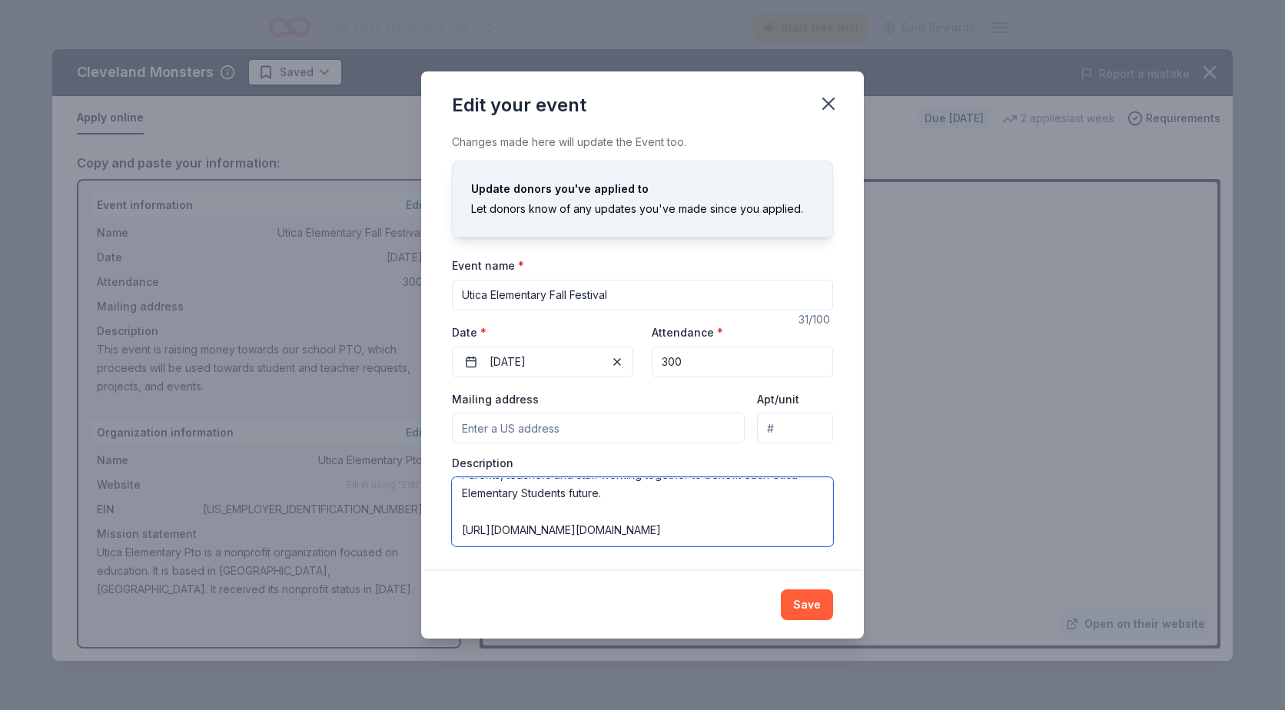
scroll to position [0, 0]
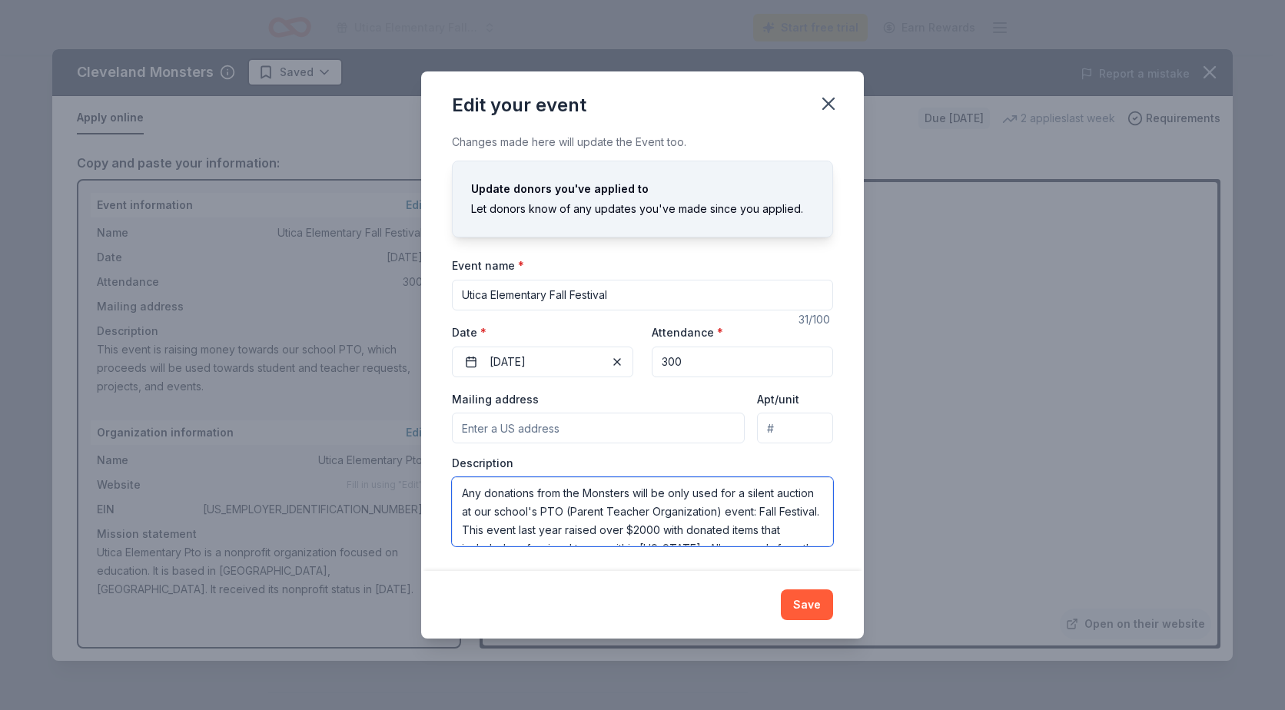
drag, startPoint x: 680, startPoint y: 505, endPoint x: 200, endPoint y: 387, distance: 493.9
click at [200, 387] on div "Edit your event Changes made here will update the Event too. Update donors you'…" at bounding box center [642, 355] width 1285 height 710
type textarea "Any donations from the Monsters will be only used for a silent auction at our s…"
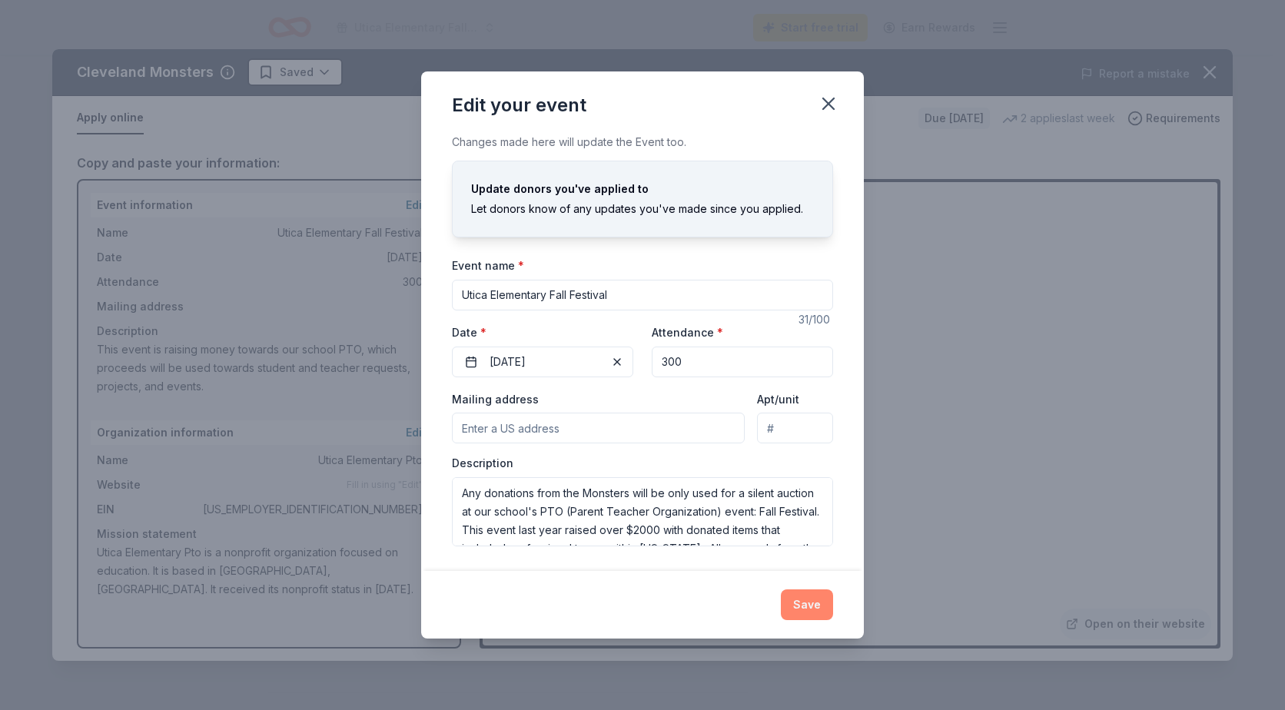
click at [803, 600] on button "Save" at bounding box center [807, 605] width 52 height 31
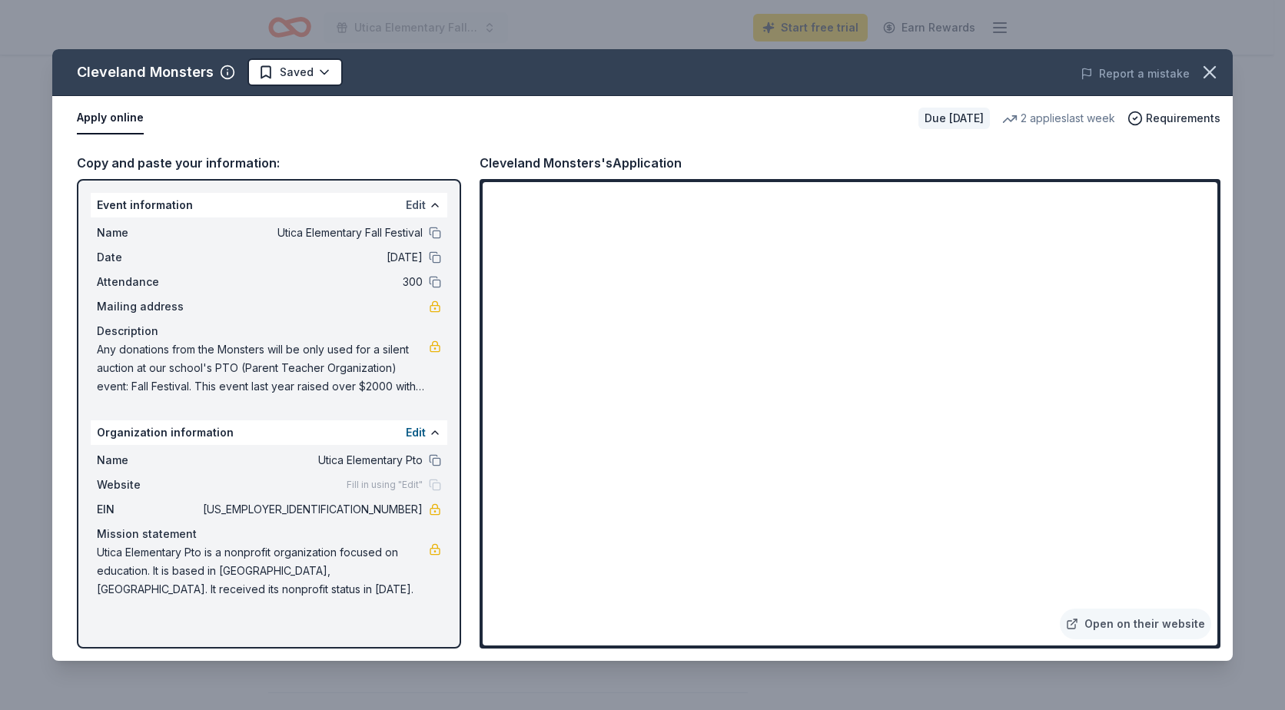
click at [411, 203] on button "Edit" at bounding box center [416, 205] width 20 height 18
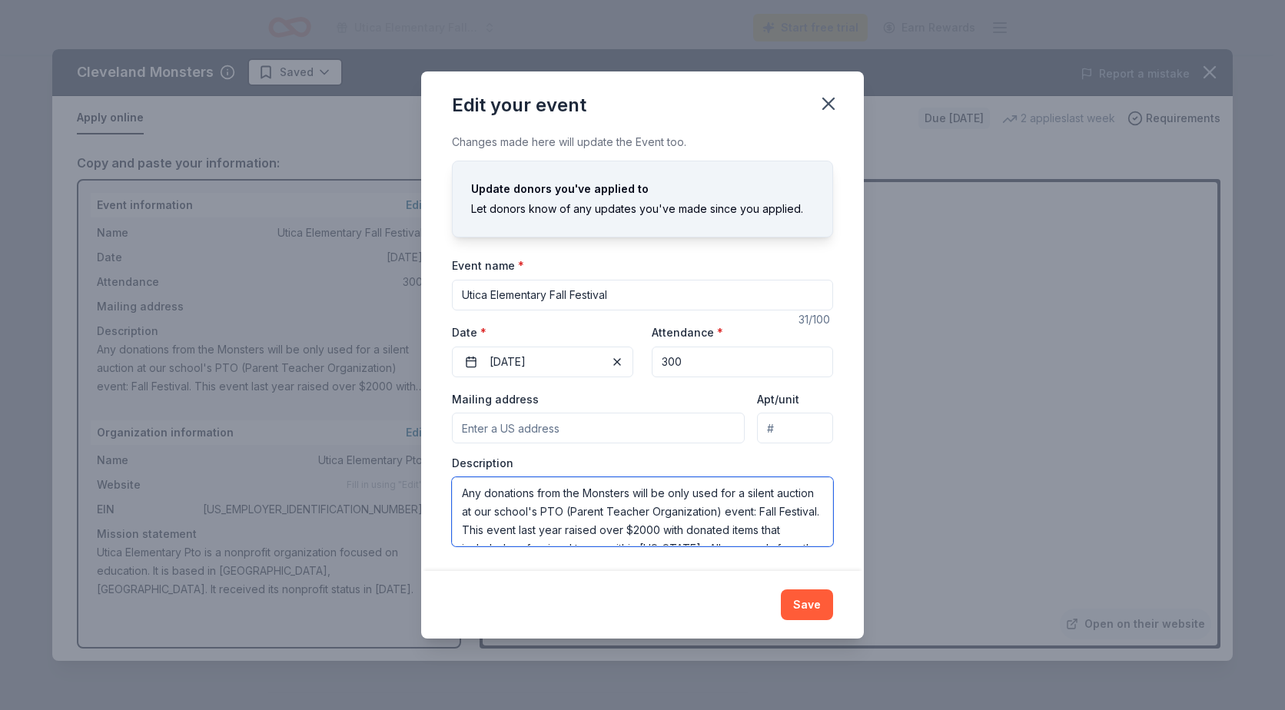
click at [513, 501] on textarea "Any donations from the Monsters will be only used for a silent auction at our s…" at bounding box center [642, 511] width 381 height 69
drag, startPoint x: 564, startPoint y: 490, endPoint x: 631, endPoint y: 492, distance: 67.7
click at [631, 492] on textarea "Any donations from the Monsters will be only used for a silent auction at our s…" at bounding box center [642, 511] width 381 height 69
drag, startPoint x: 693, startPoint y: 497, endPoint x: 362, endPoint y: 431, distance: 338.0
click at [361, 431] on div "Edit your event Changes made here will update the Event too. Update donors you'…" at bounding box center [642, 355] width 1285 height 710
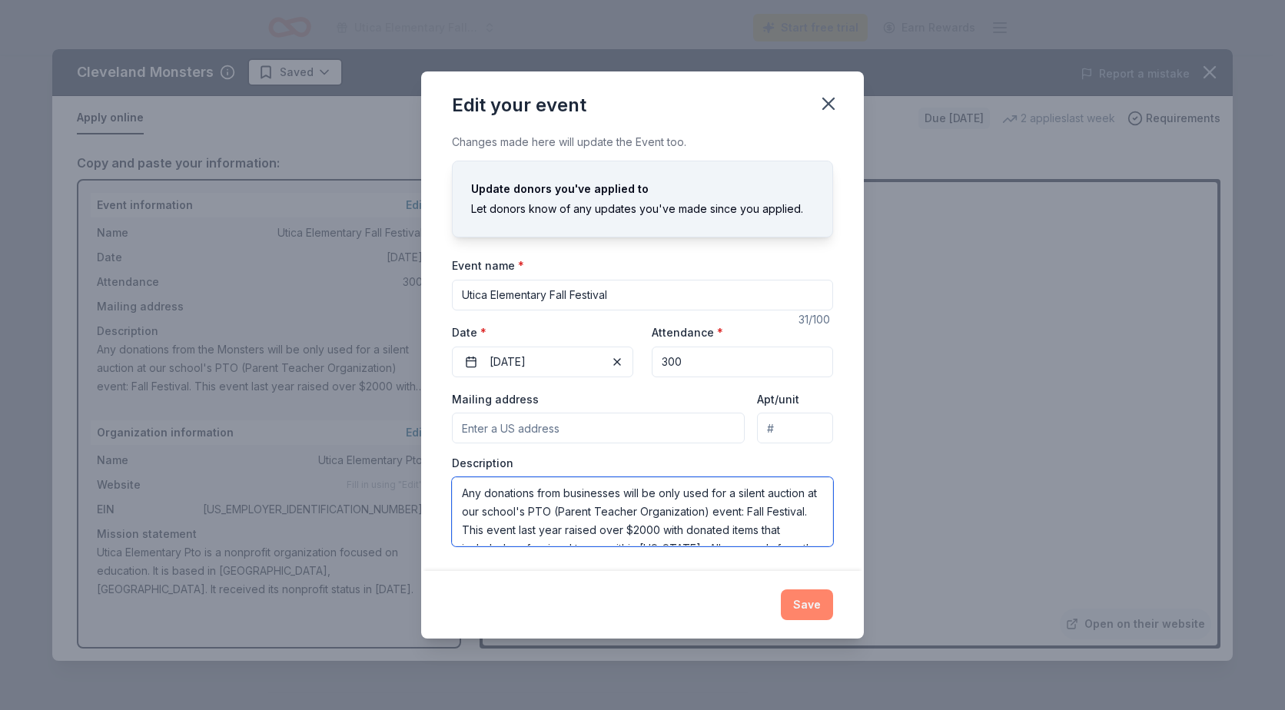
type textarea "Any donations from businesses will be only used for a silent auction at our sch…"
click at [811, 603] on button "Save" at bounding box center [807, 605] width 52 height 31
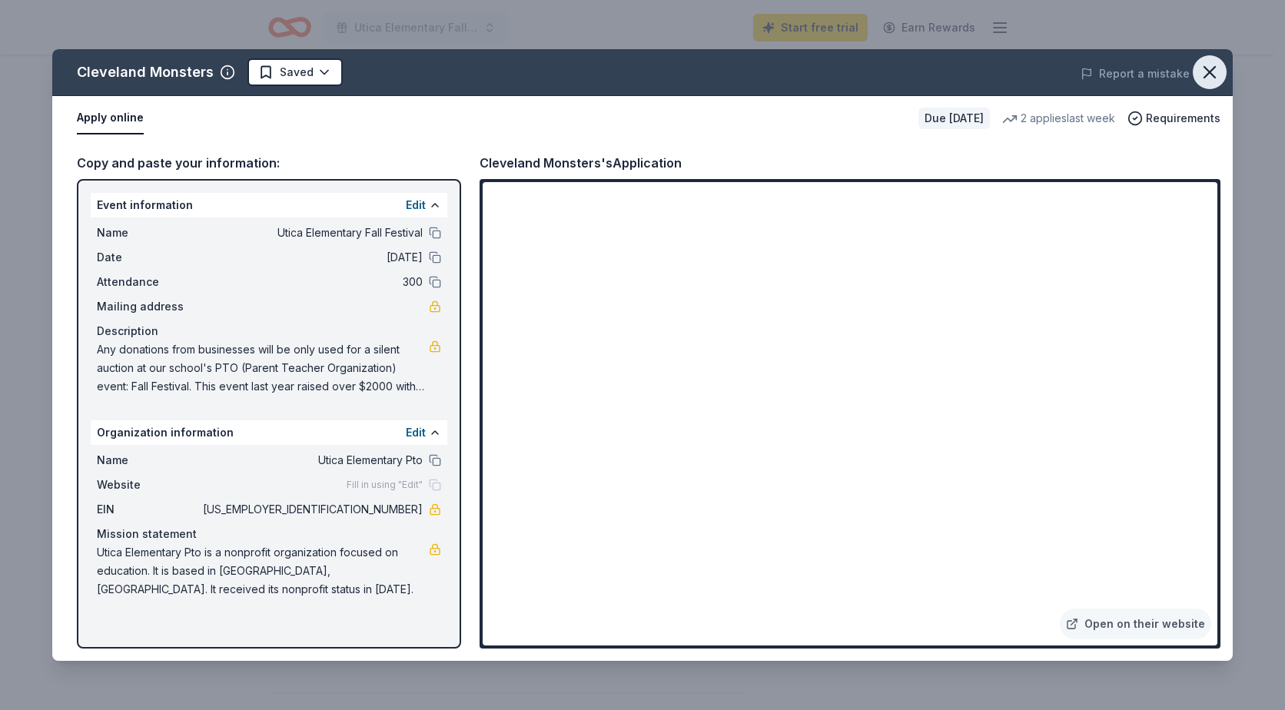
click at [1208, 67] on icon "button" at bounding box center [1210, 73] width 22 height 22
